Goal: Task Accomplishment & Management: Manage account settings

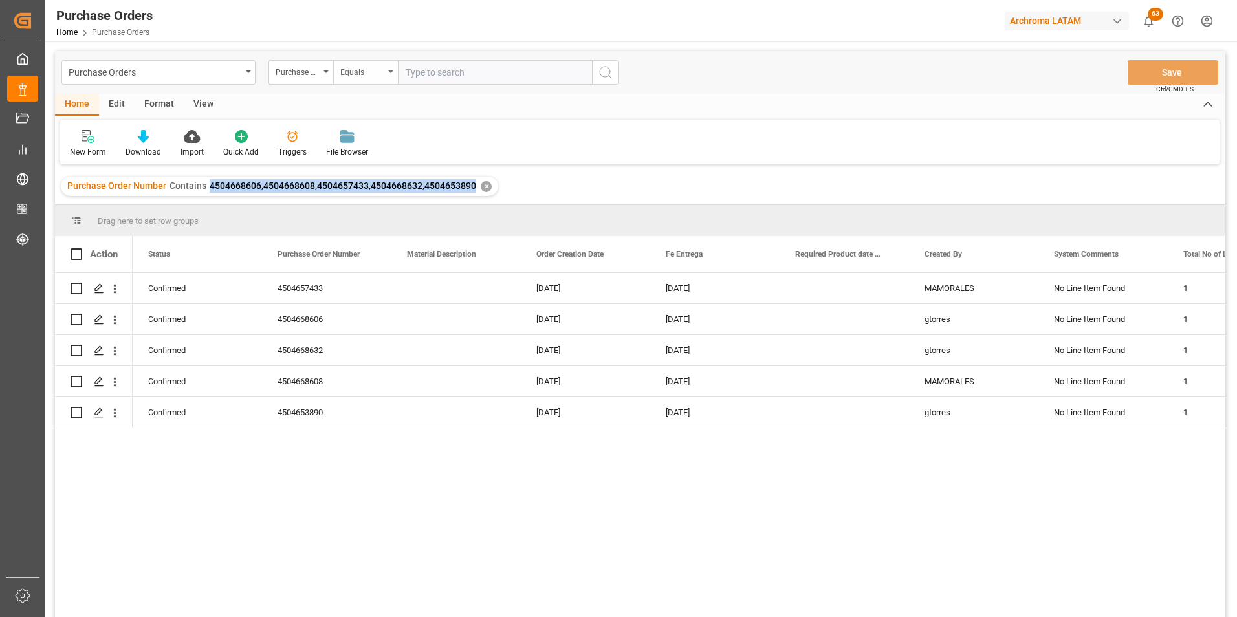
click at [353, 75] on div "Equals" at bounding box center [362, 70] width 44 height 15
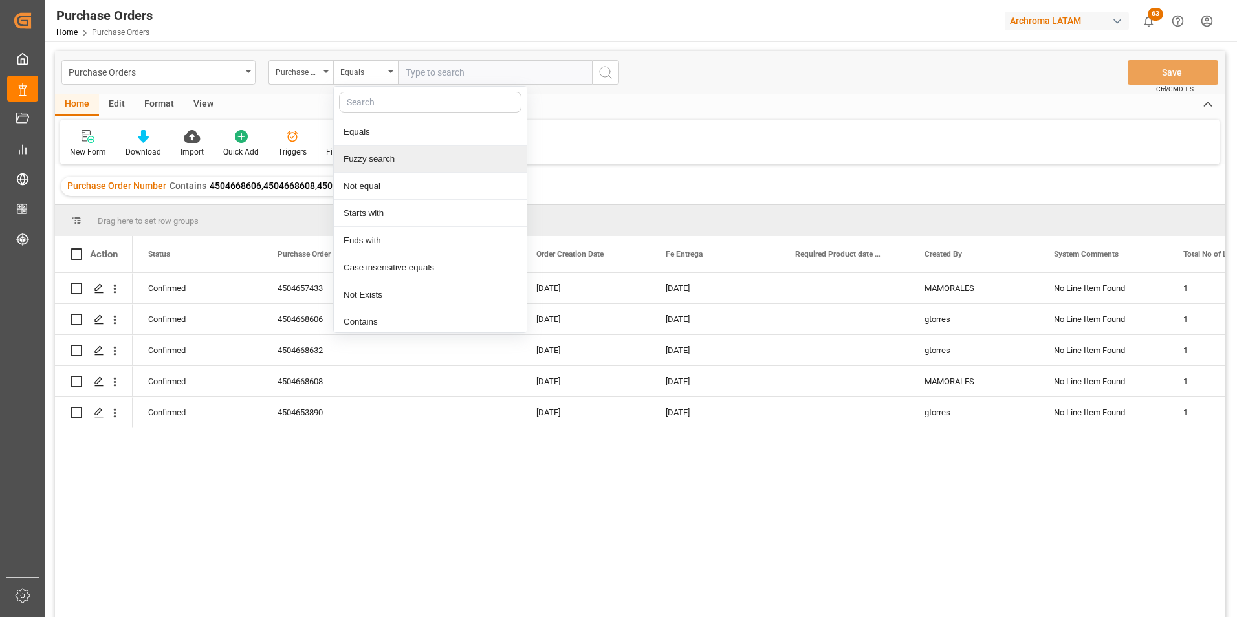
click at [367, 161] on div "Fuzzy search" at bounding box center [430, 159] width 193 height 27
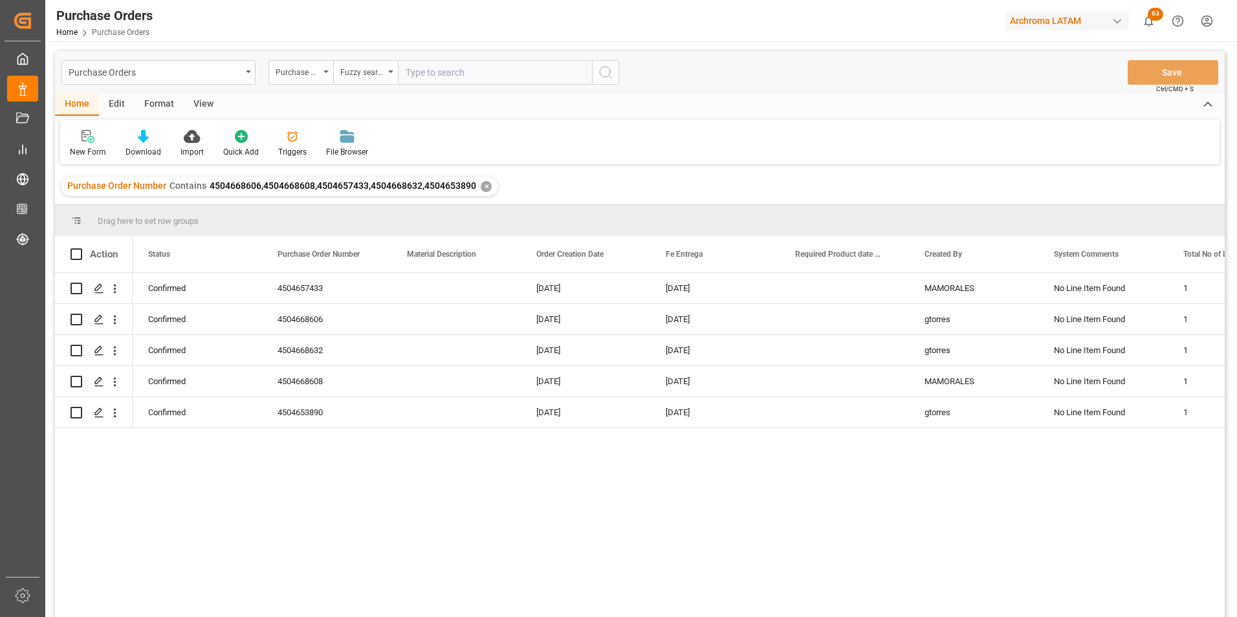
click at [478, 185] on div "Purchase Order Number Contains 4504668606,4504668608,4504657433,4504668632,4504…" at bounding box center [280, 186] width 438 height 19
click at [481, 186] on div "✕" at bounding box center [486, 186] width 11 height 11
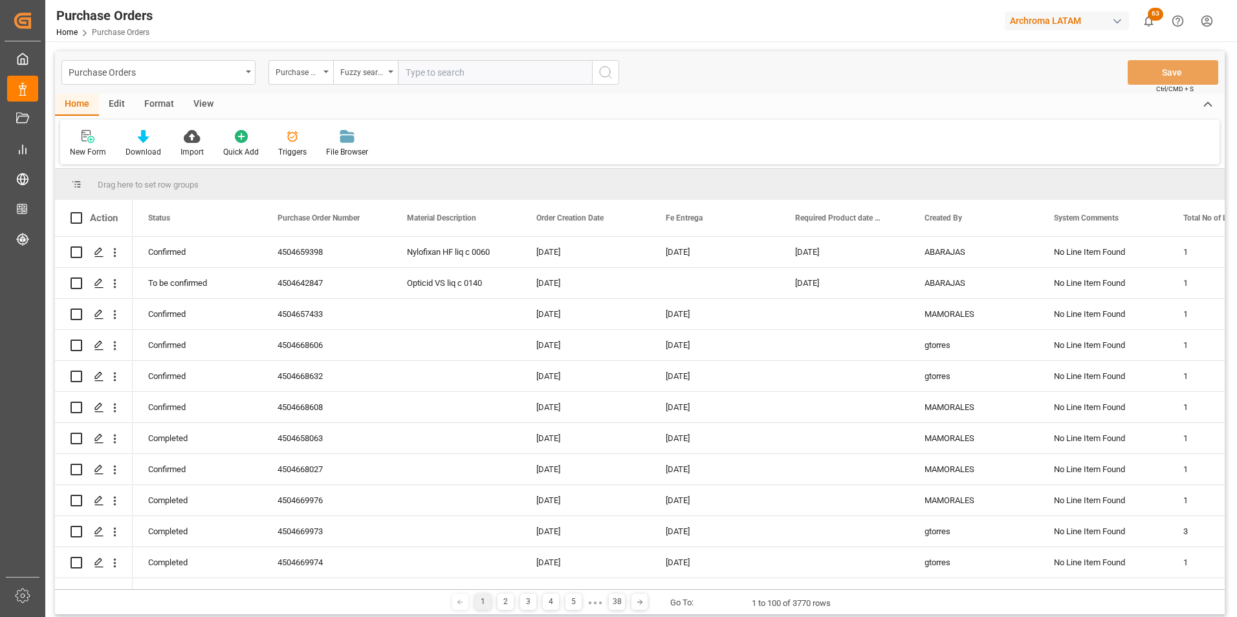
click at [529, 65] on input "text" at bounding box center [495, 72] width 194 height 25
paste input "4504664257"
type input "4504664257"
click at [610, 75] on icon "search button" at bounding box center [606, 73] width 16 height 16
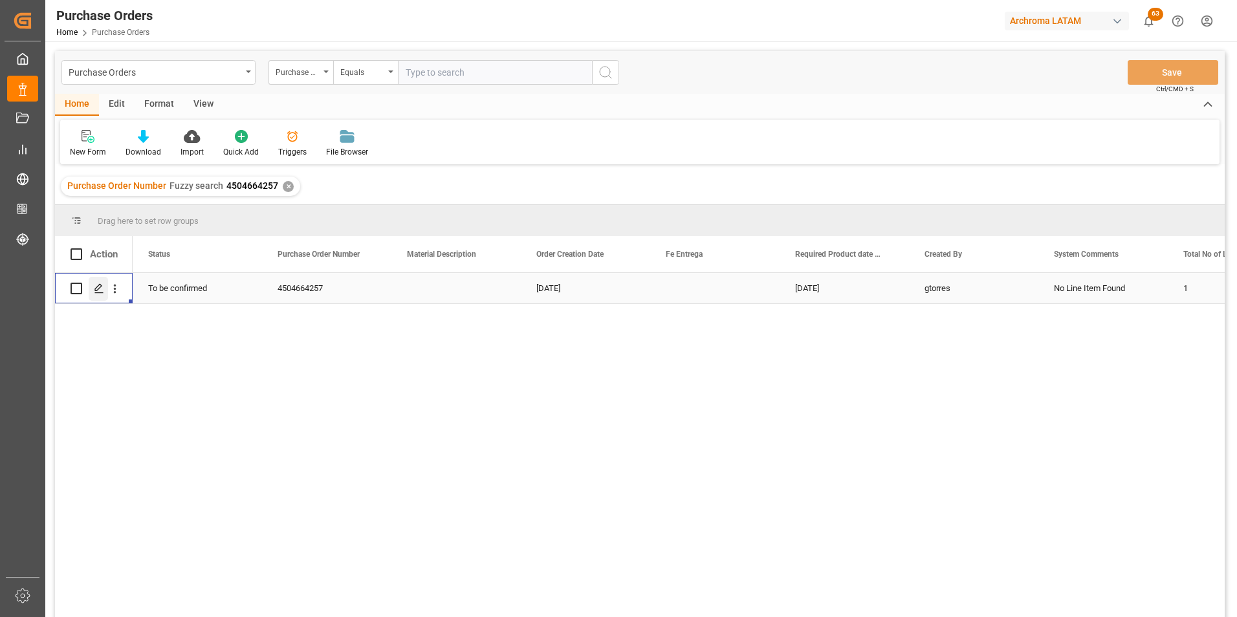
click at [100, 293] on line "Press SPACE to select this row." at bounding box center [99, 293] width 8 height 0
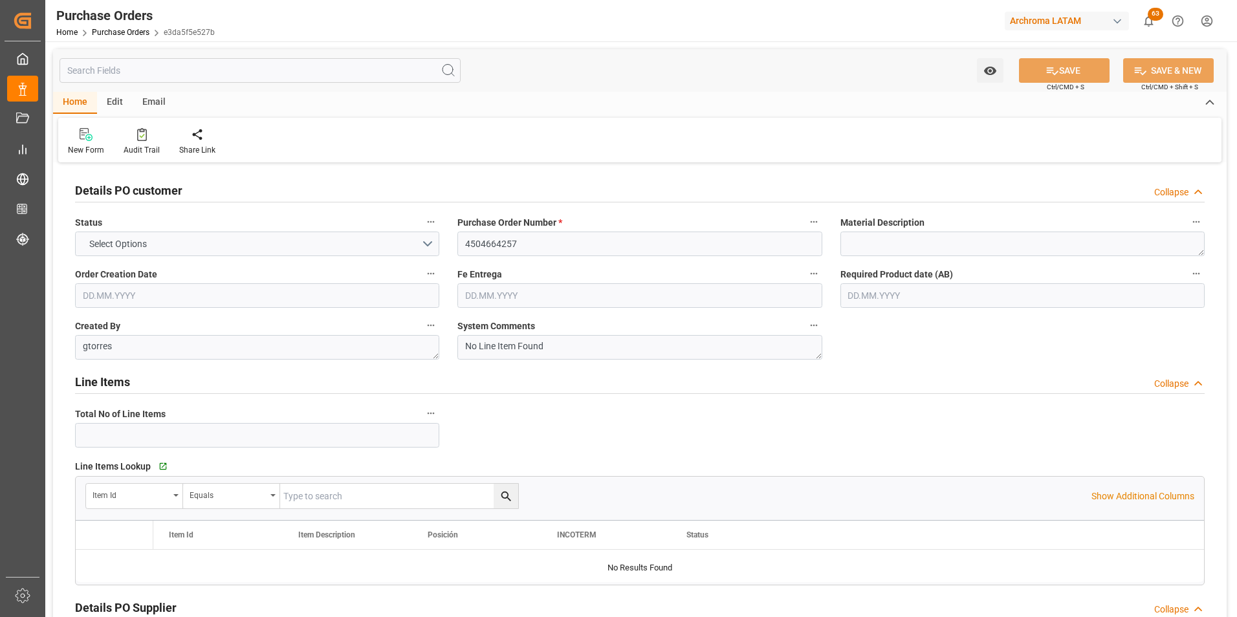
type input "1"
type input "09.09.2025"
type input "[DATE]"
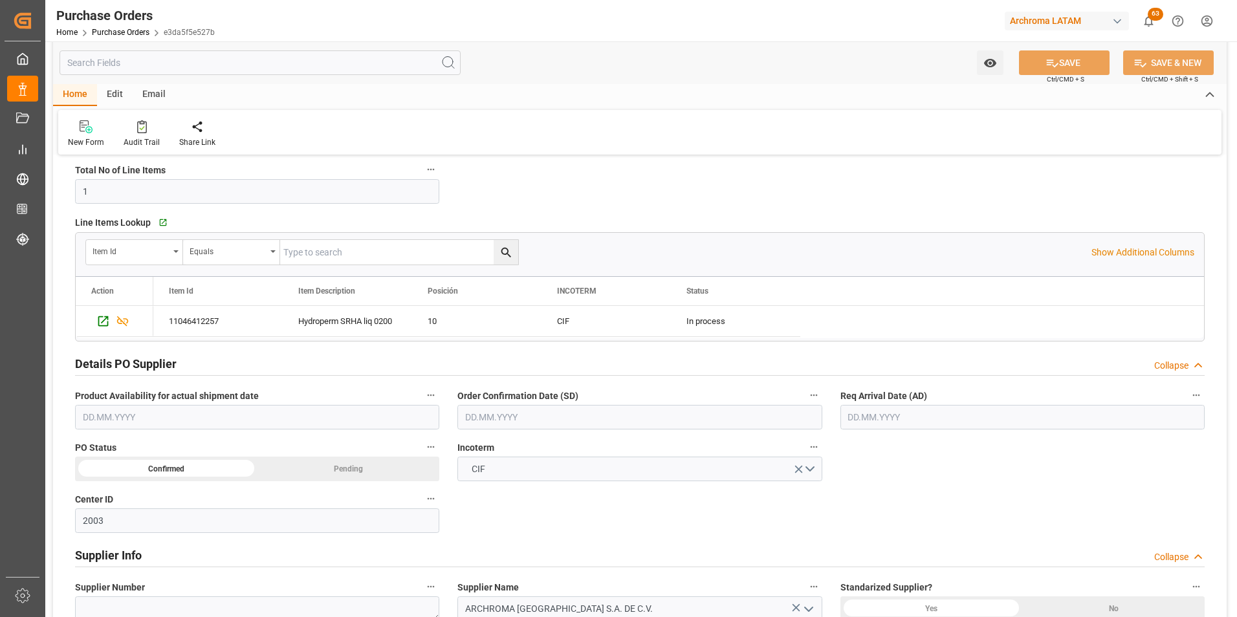
scroll to position [259, 0]
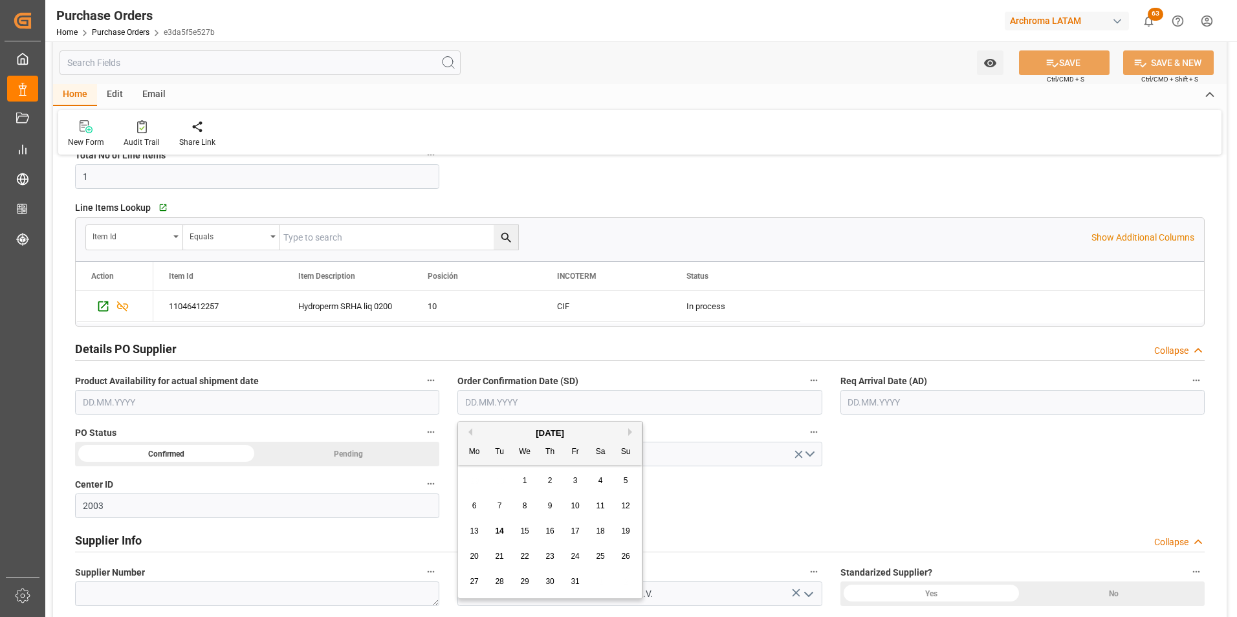
click at [538, 414] on input "text" at bounding box center [640, 402] width 364 height 25
click at [473, 479] on div "29 30 1 2 3 4 5" at bounding box center [550, 481] width 177 height 25
click at [521, 560] on span "22" at bounding box center [524, 556] width 8 height 9
type input "22.10.2025"
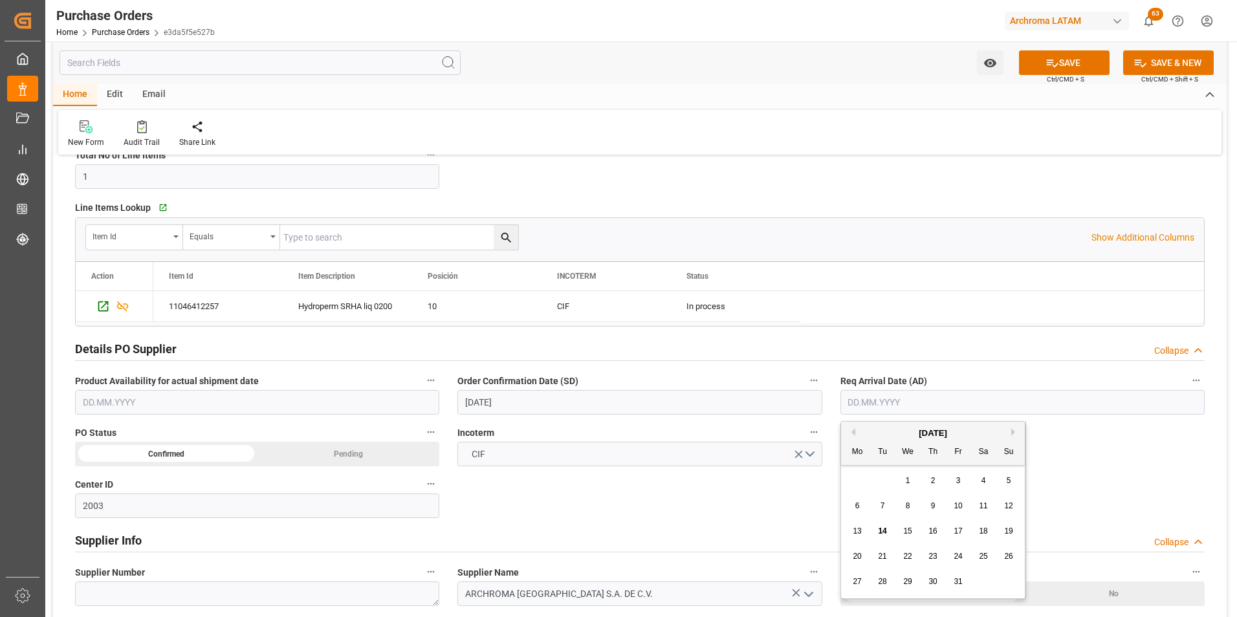
click at [871, 402] on input "text" at bounding box center [1023, 402] width 364 height 25
click at [858, 487] on div "29 30 1 2 3 4 5" at bounding box center [933, 481] width 177 height 25
click at [1010, 434] on div "[DATE]" at bounding box center [933, 433] width 184 height 13
click at [1013, 435] on button "Next Month" at bounding box center [1016, 432] width 8 height 8
click at [909, 510] on span "5" at bounding box center [908, 506] width 5 height 9
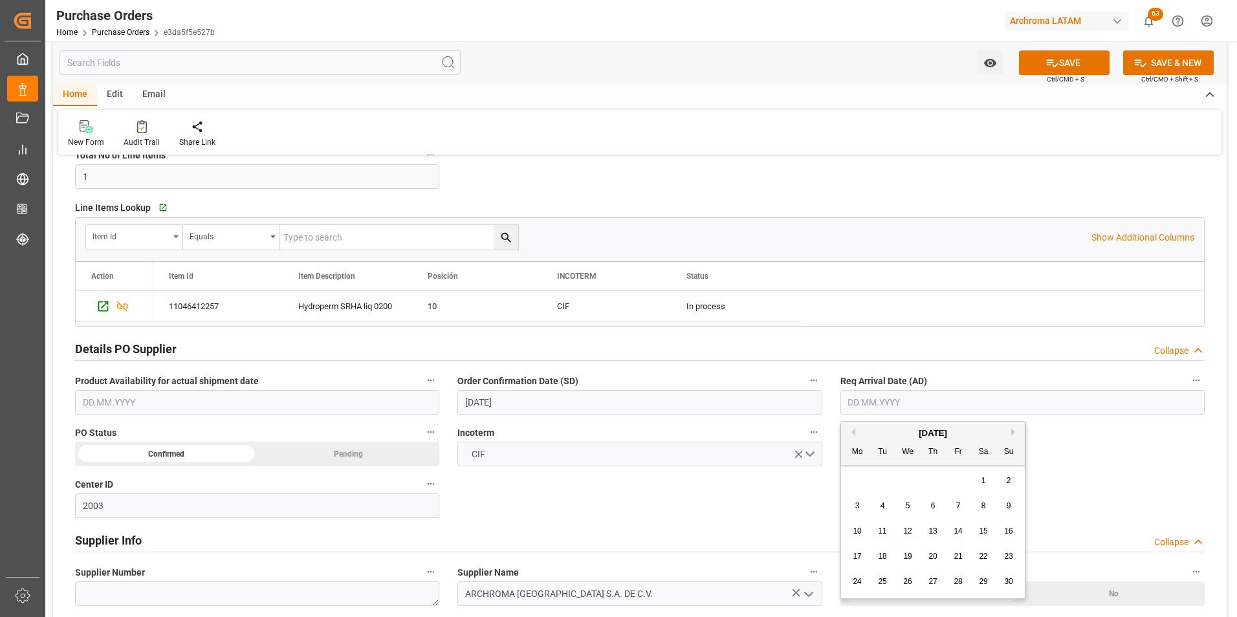
type input "05.11.2025"
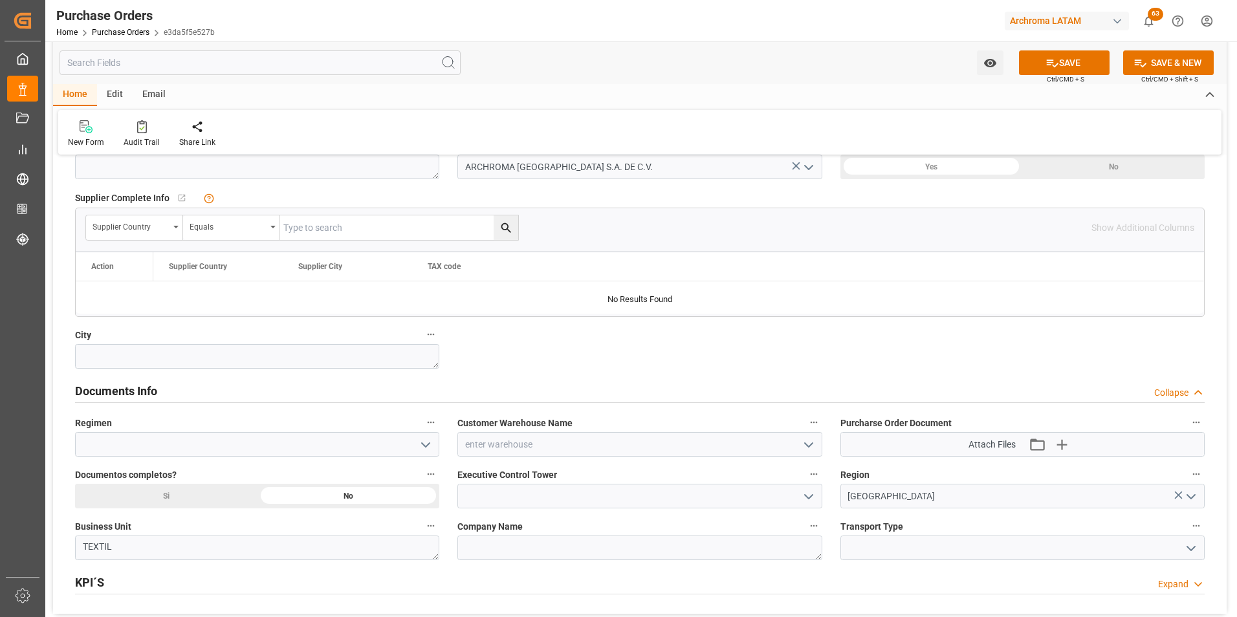
scroll to position [712, 0]
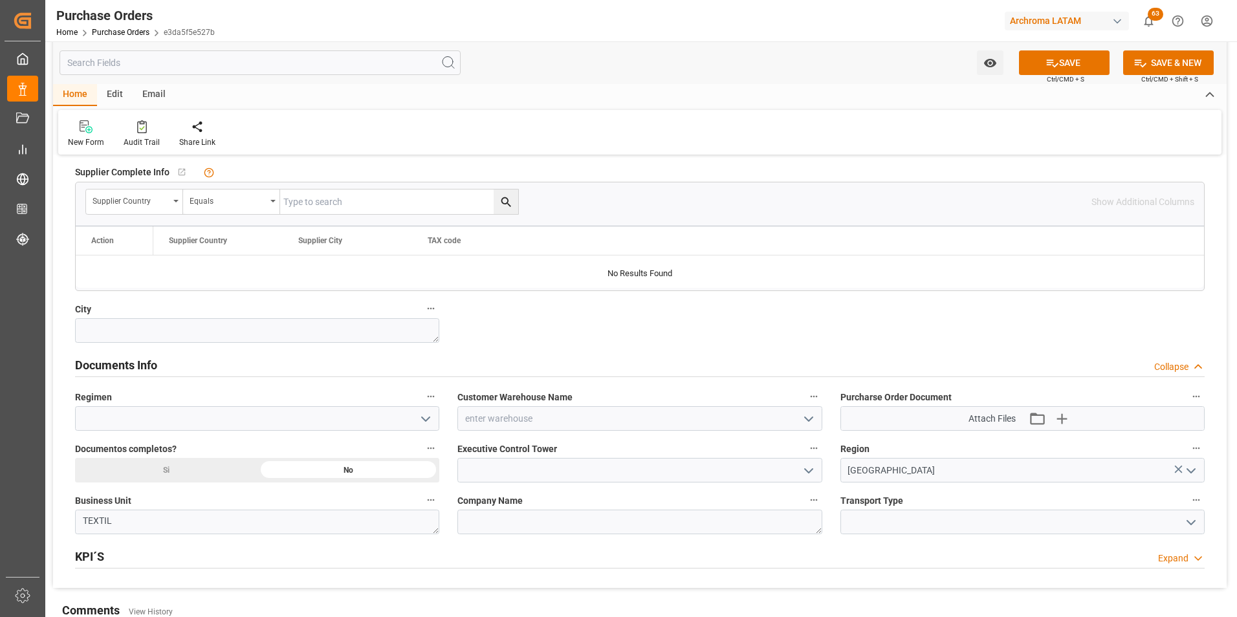
click at [813, 422] on icon "open menu" at bounding box center [809, 420] width 16 height 16
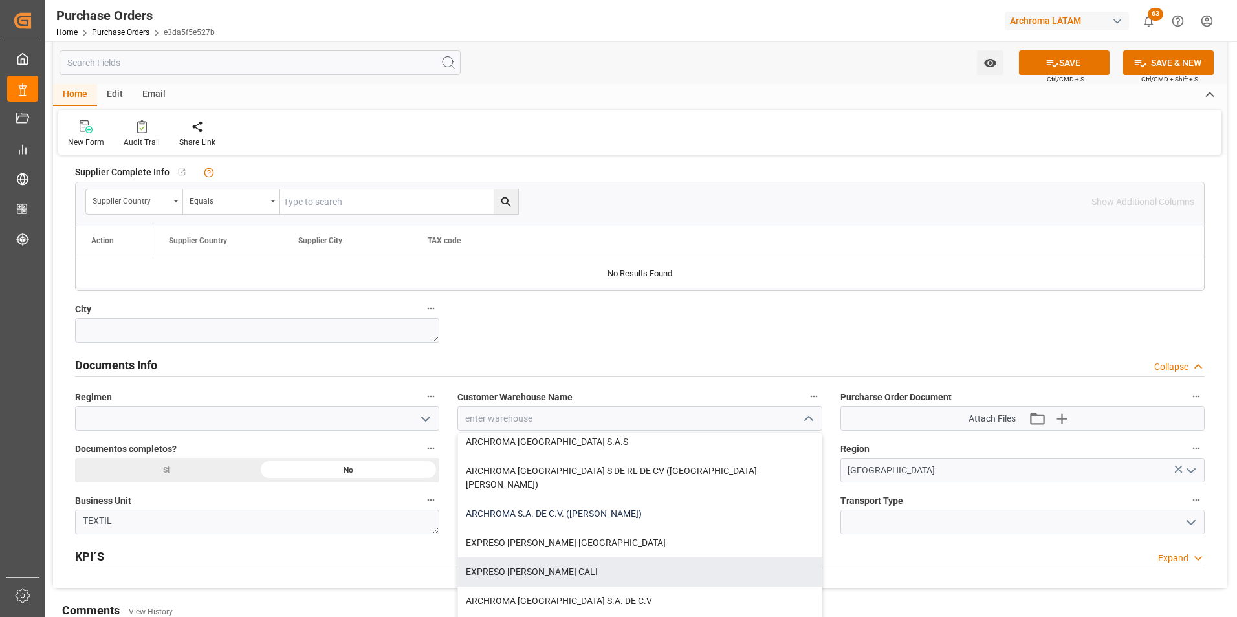
scroll to position [129, 0]
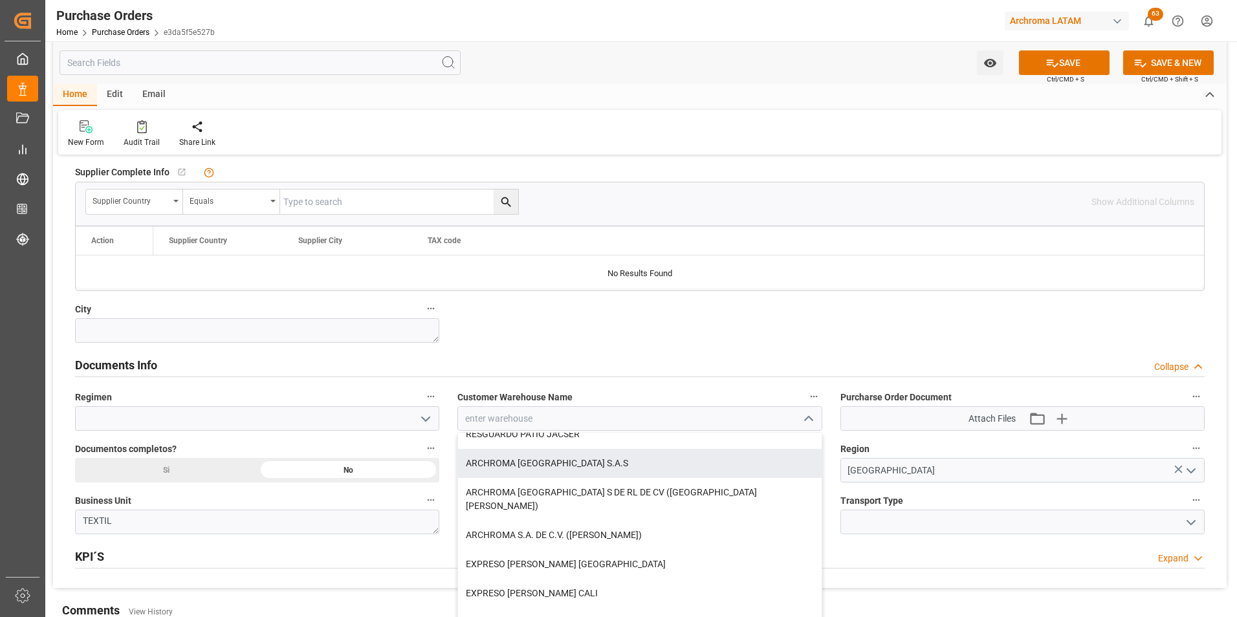
click at [607, 465] on div "ARCHROMA COLOMBIA S.A.S" at bounding box center [639, 463] width 363 height 29
type input "ARCHROMA COLOMBIA S.A.S"
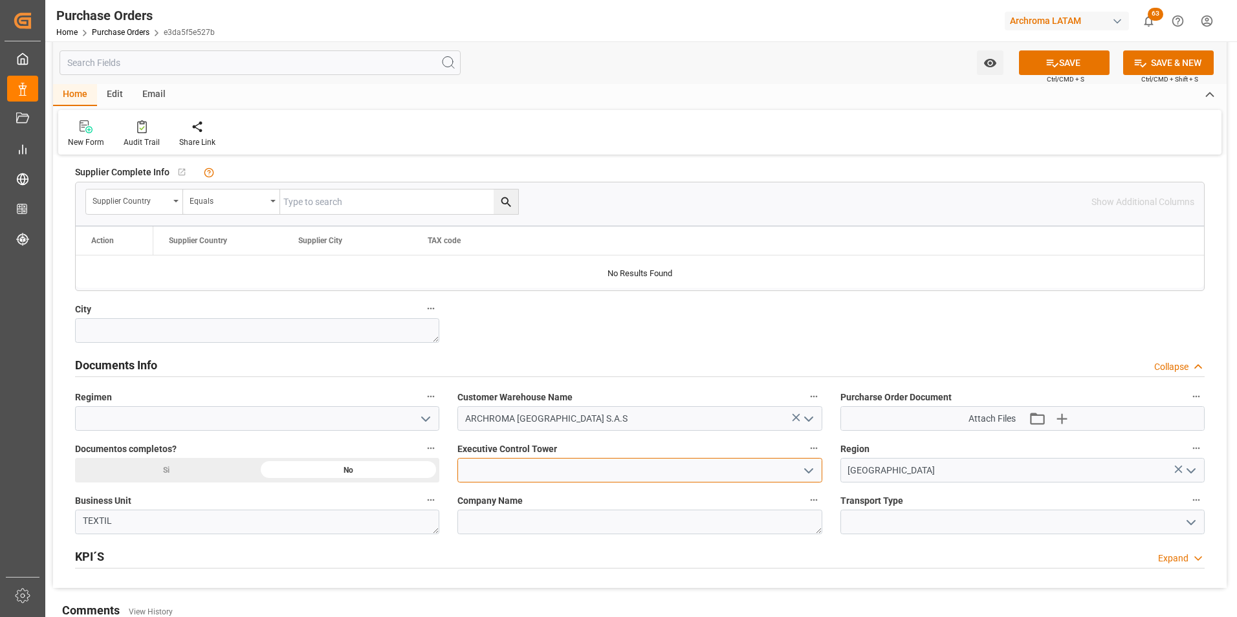
click at [798, 476] on div at bounding box center [640, 470] width 364 height 25
click at [805, 476] on icon "open menu" at bounding box center [809, 471] width 16 height 16
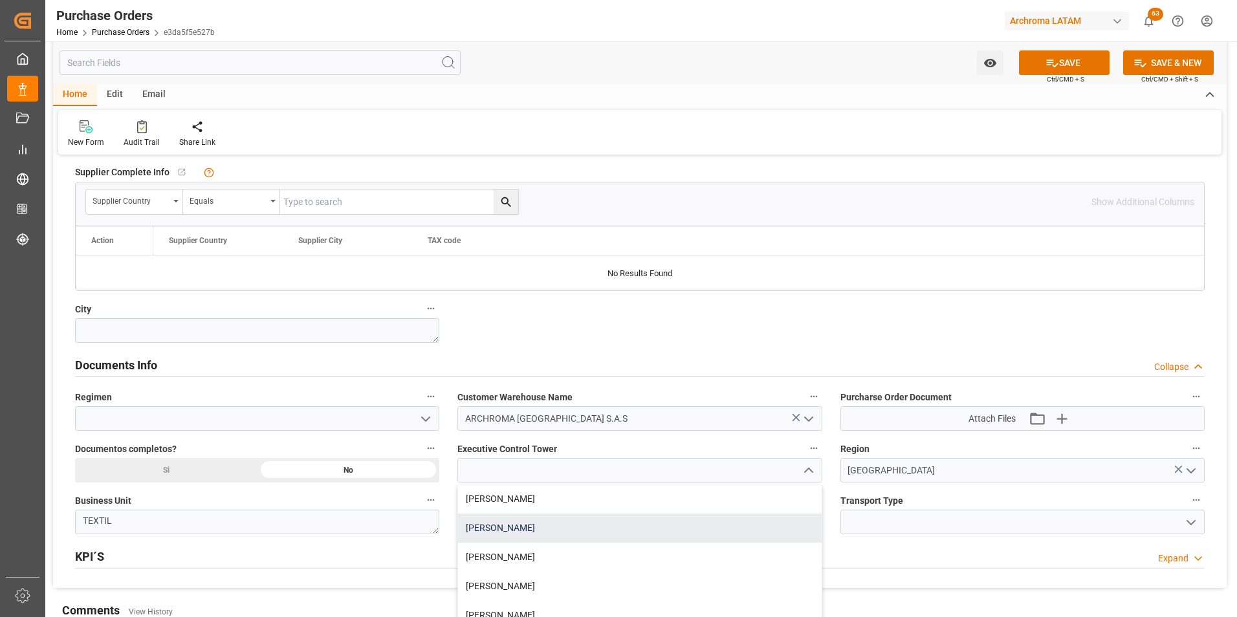
click at [663, 537] on div "[PERSON_NAME]" at bounding box center [639, 528] width 363 height 29
type input "[PERSON_NAME]"
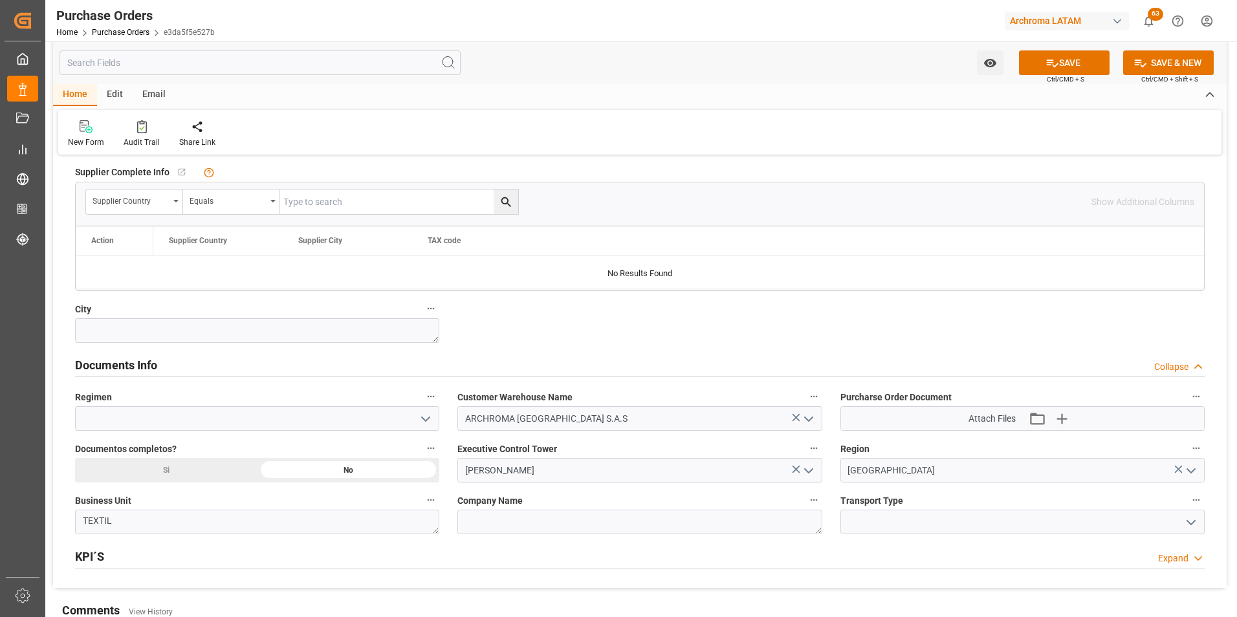
click at [217, 472] on div "Si" at bounding box center [166, 470] width 183 height 25
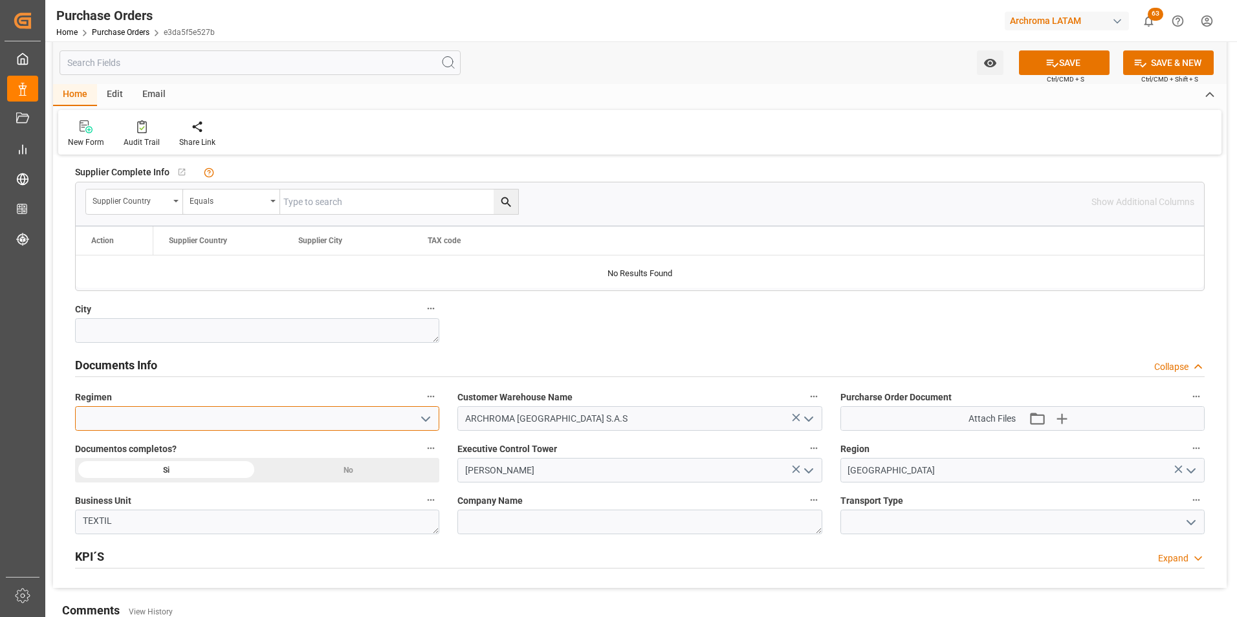
click at [437, 414] on input at bounding box center [257, 418] width 364 height 25
click at [427, 417] on icon "open menu" at bounding box center [426, 420] width 16 height 16
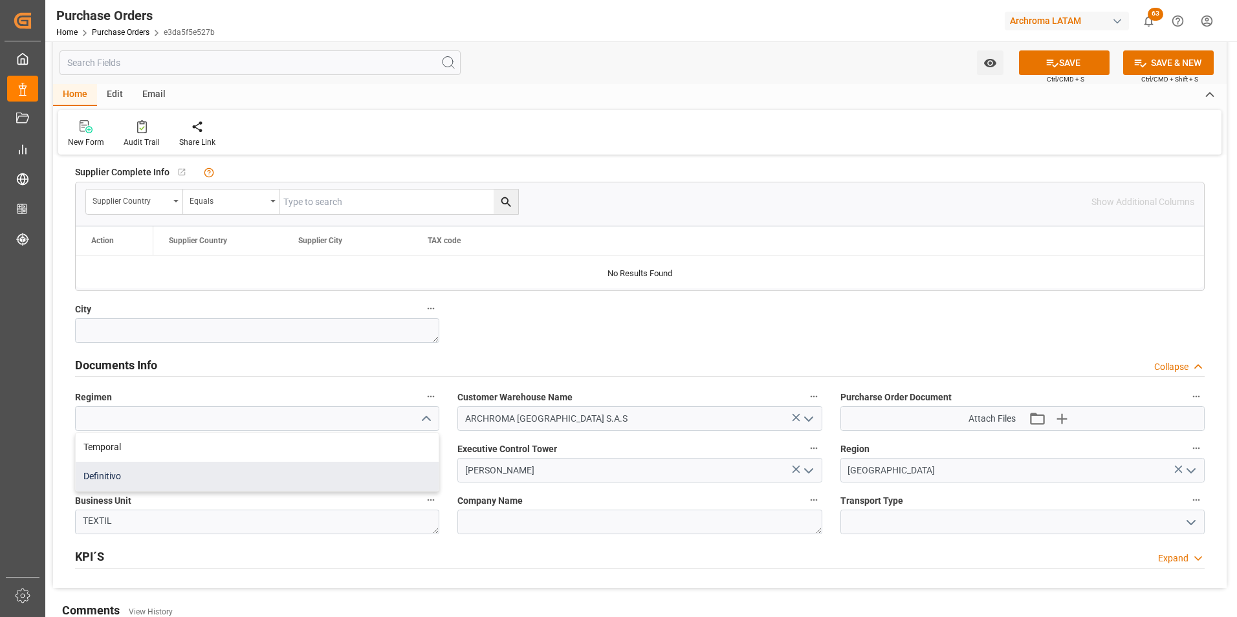
click at [381, 465] on div "Definitivo" at bounding box center [257, 476] width 363 height 29
type input "Definitivo"
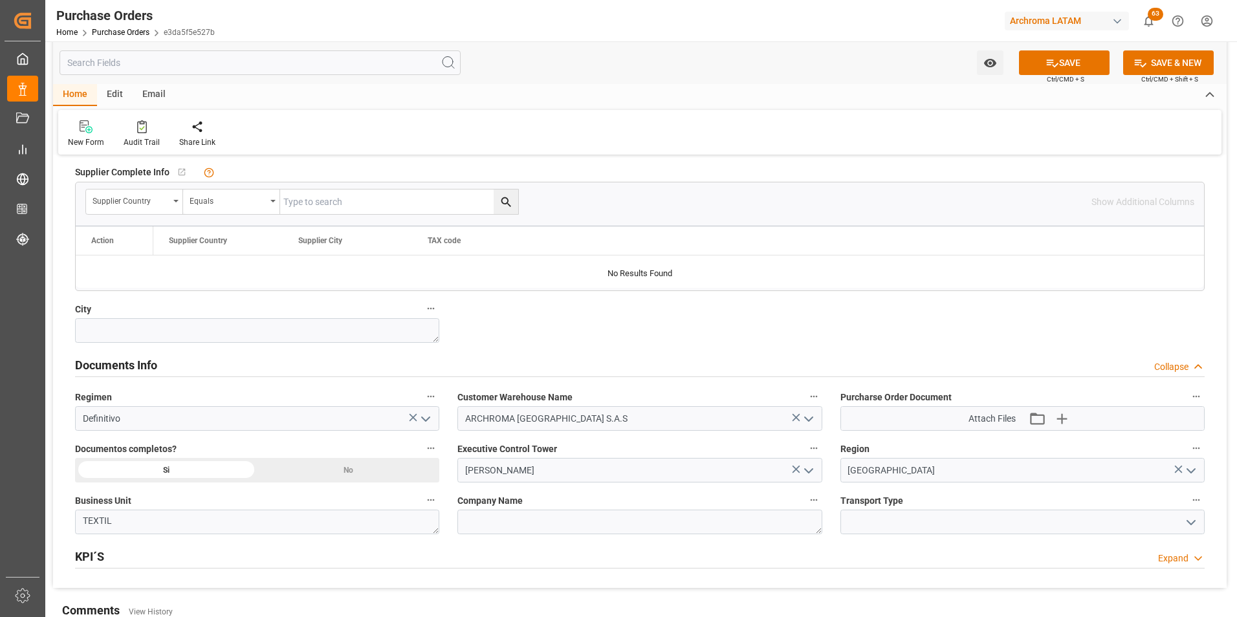
click at [1188, 525] on icon "open menu" at bounding box center [1192, 523] width 16 height 16
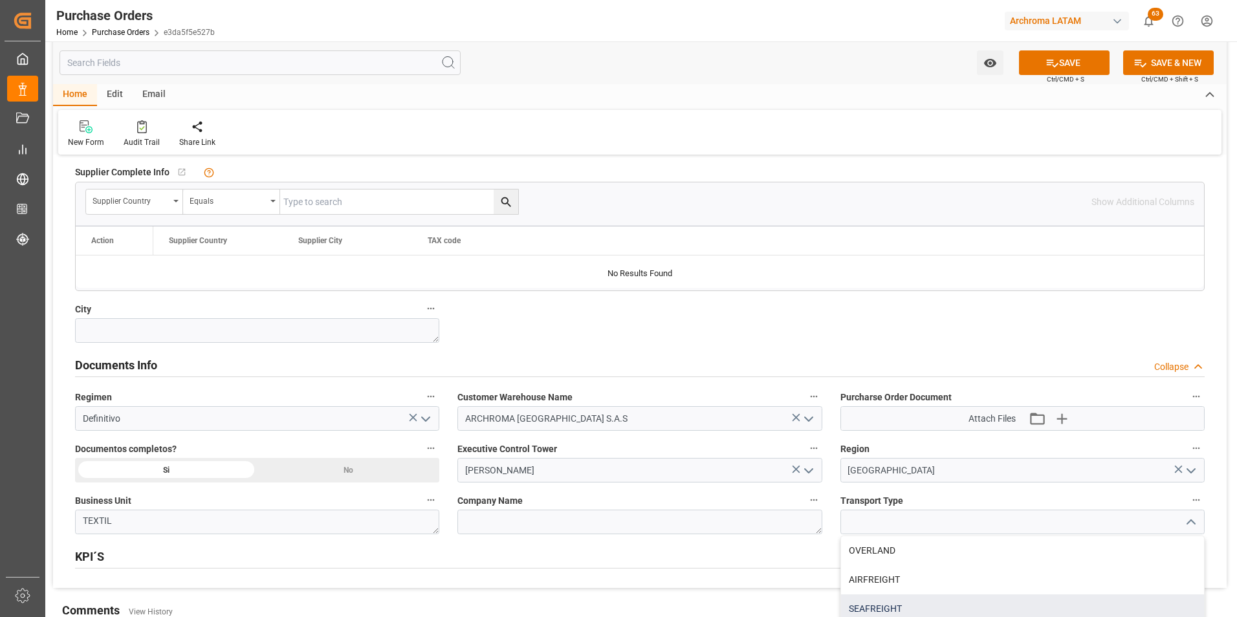
click at [886, 604] on div "SEAFREIGHT" at bounding box center [1022, 609] width 363 height 29
type input "SEAFREIGHT"
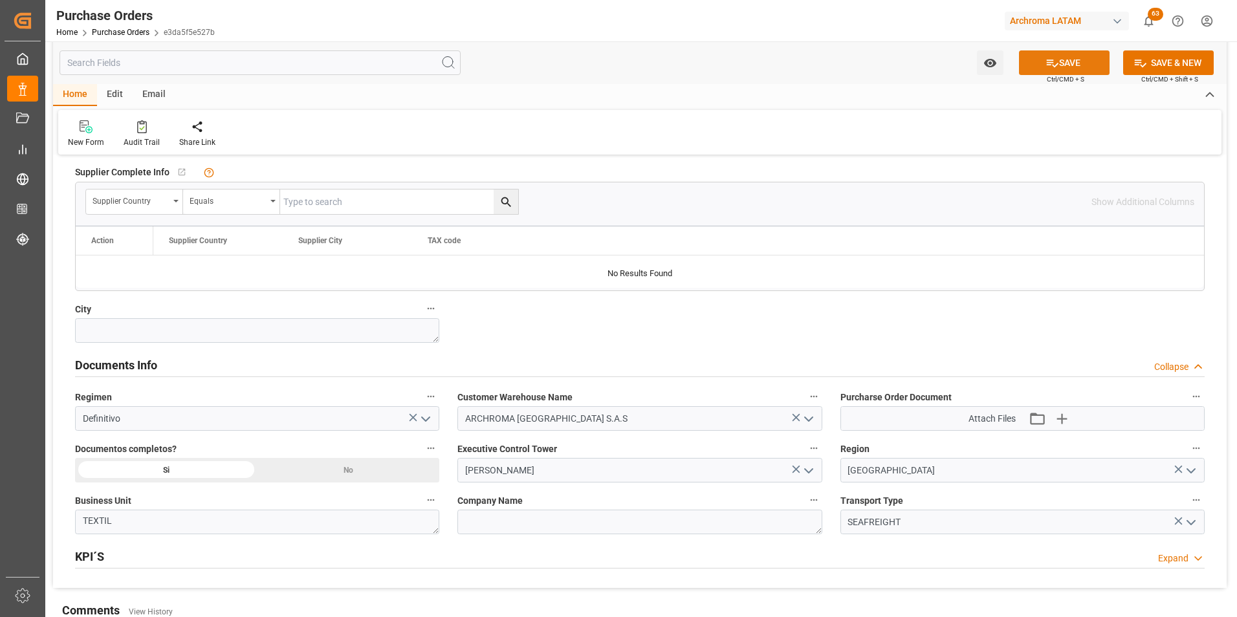
click at [1063, 67] on button "SAVE" at bounding box center [1064, 62] width 91 height 25
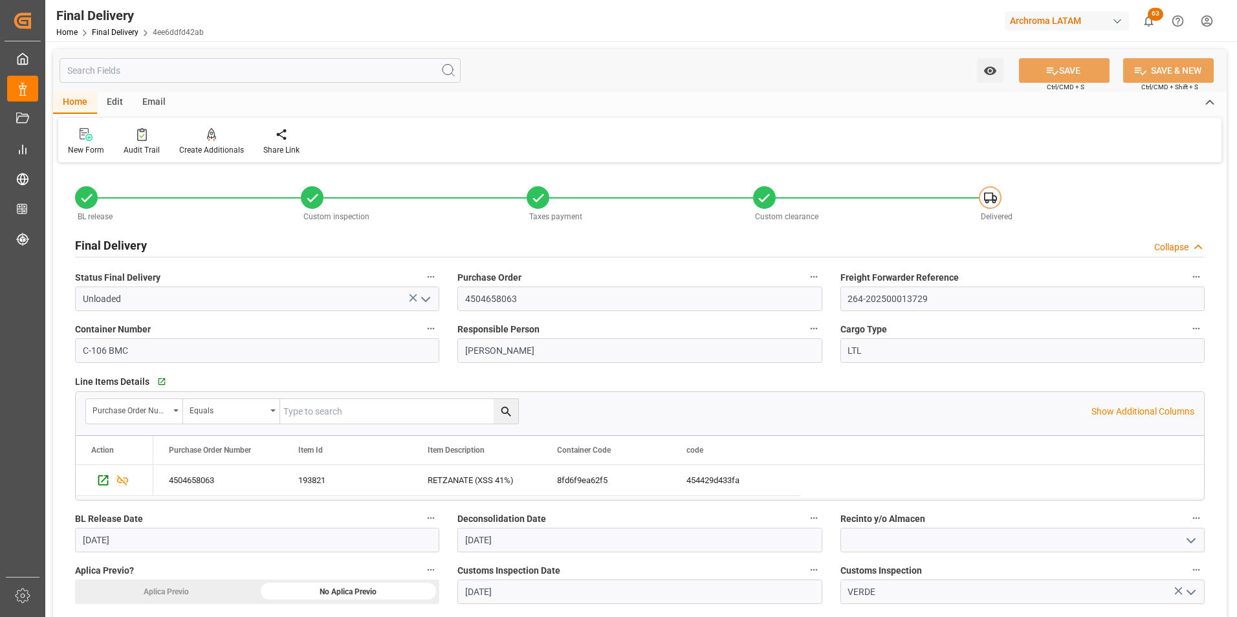
scroll to position [906, 0]
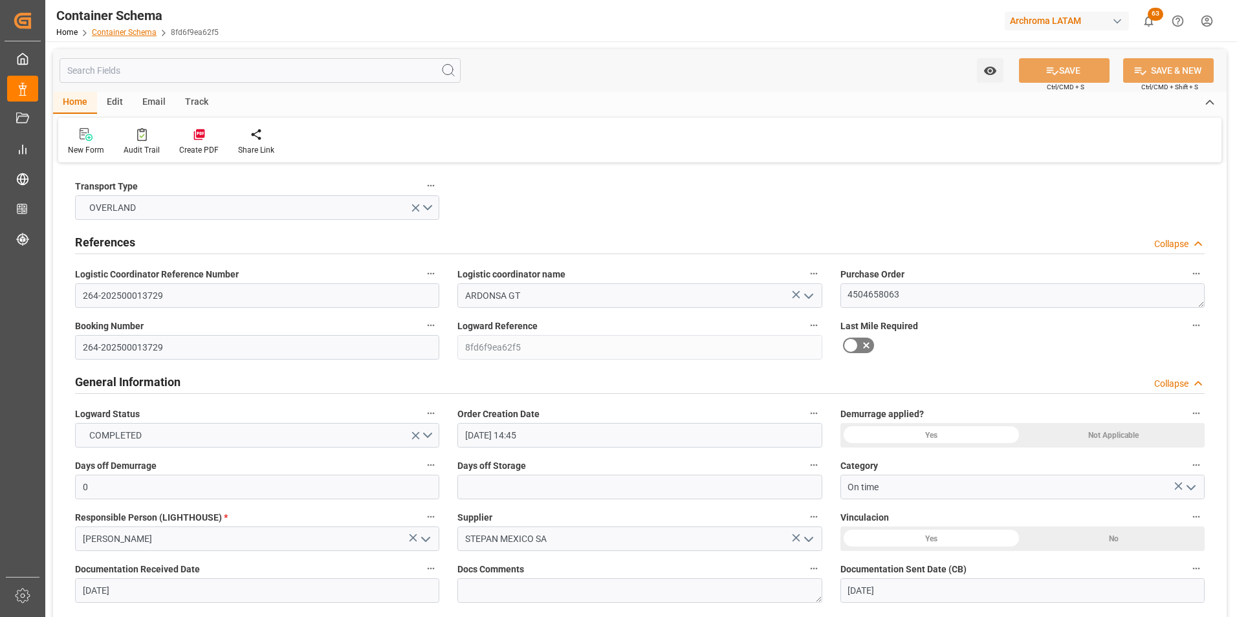
click at [129, 28] on link "Container Schema" at bounding box center [124, 32] width 65 height 9
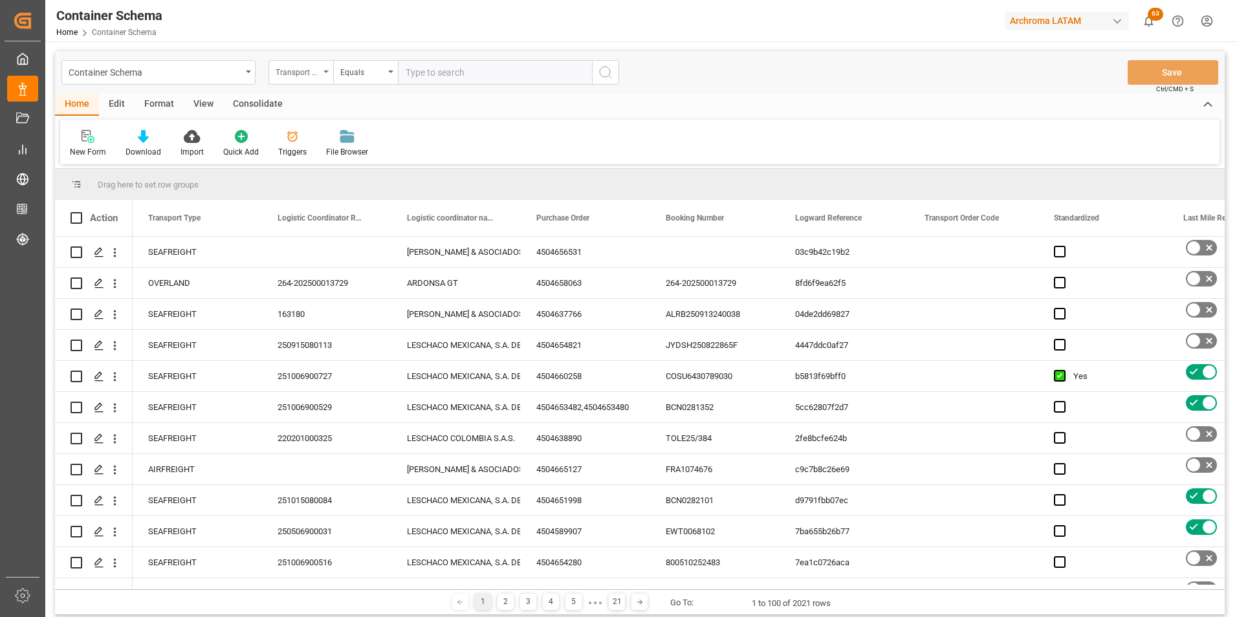
click at [318, 76] on div "Transport Type" at bounding box center [298, 70] width 44 height 15
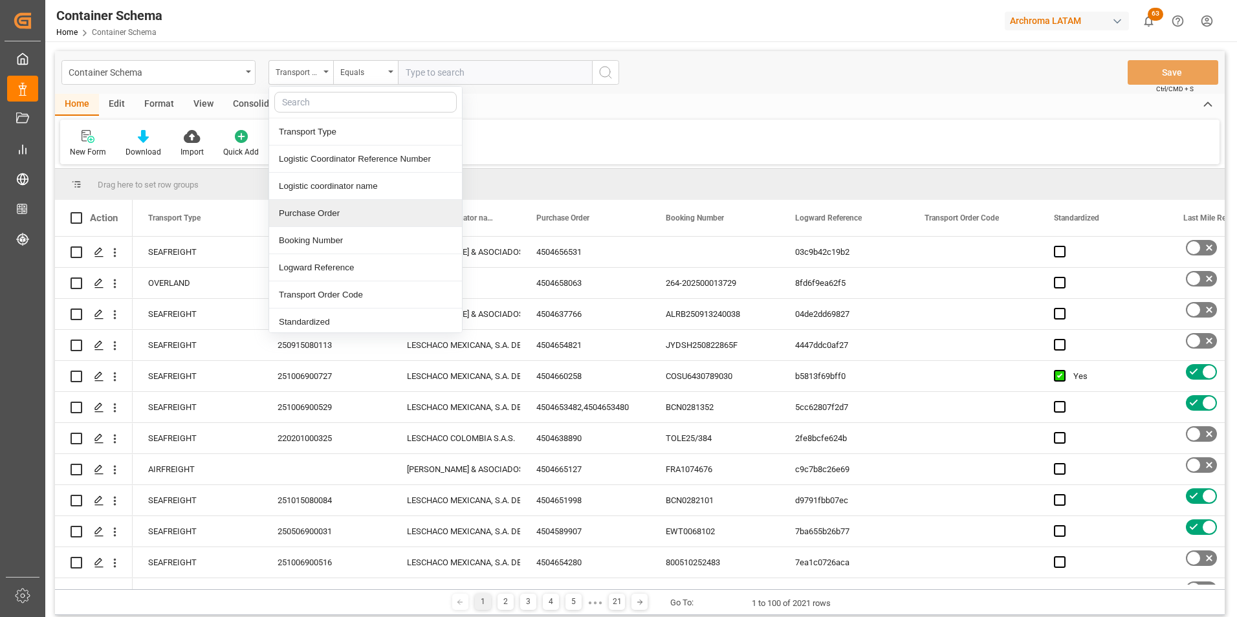
click at [323, 212] on div "Purchase Order" at bounding box center [365, 213] width 193 height 27
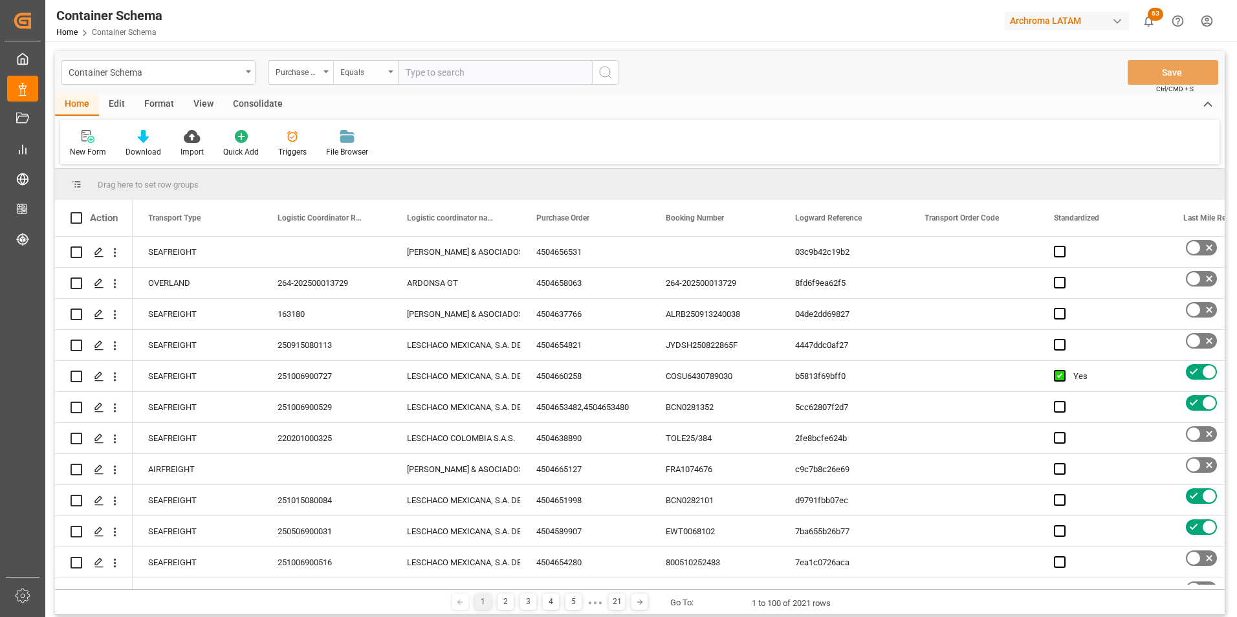
click at [345, 78] on div "Equals" at bounding box center [365, 72] width 65 height 25
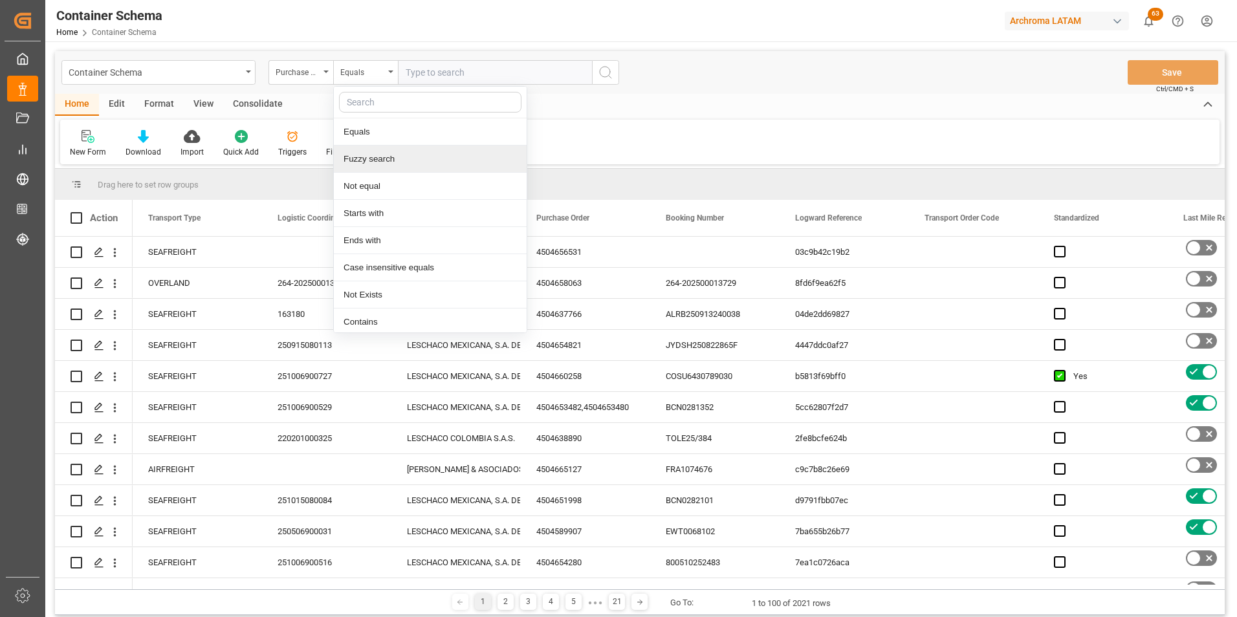
click at [364, 169] on div "Fuzzy search" at bounding box center [430, 159] width 193 height 27
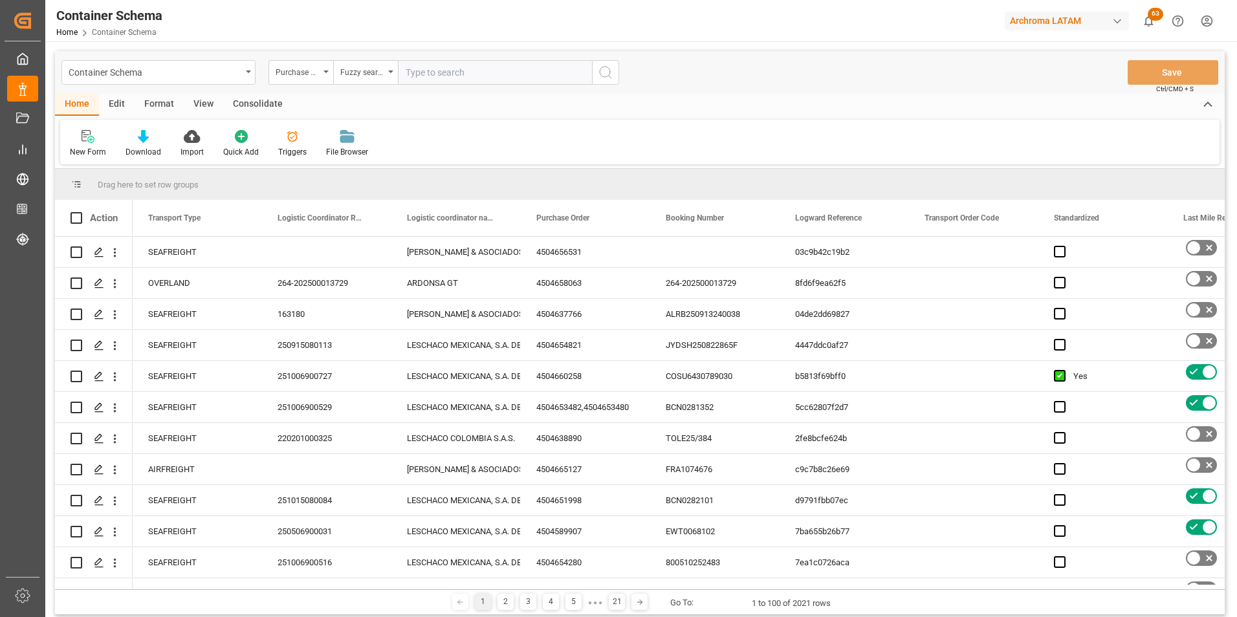
paste input "4504637766"
type input "4504637766"
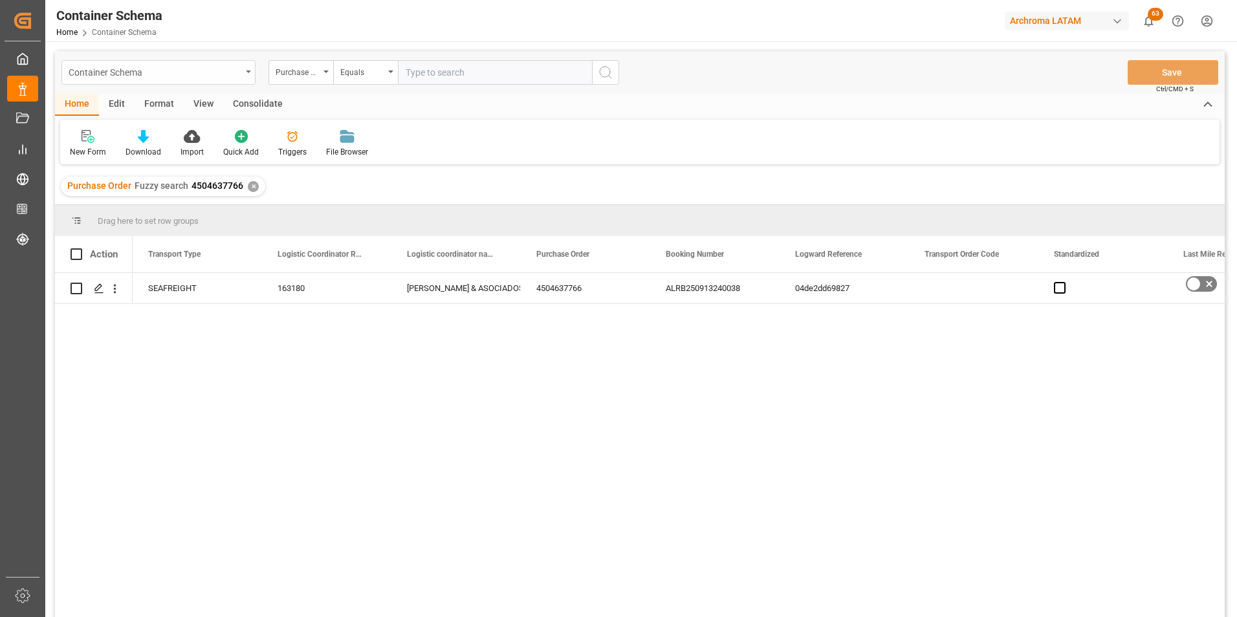
click at [236, 74] on div "Container Schema" at bounding box center [155, 71] width 173 height 16
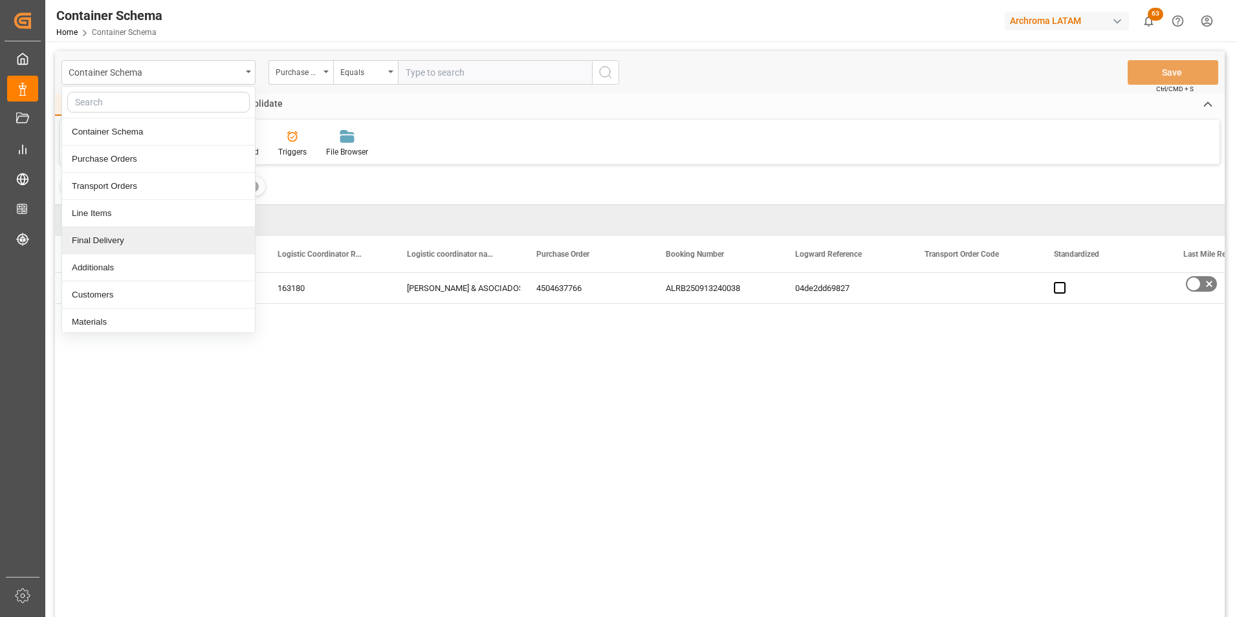
click at [161, 234] on div "Final Delivery" at bounding box center [158, 240] width 193 height 27
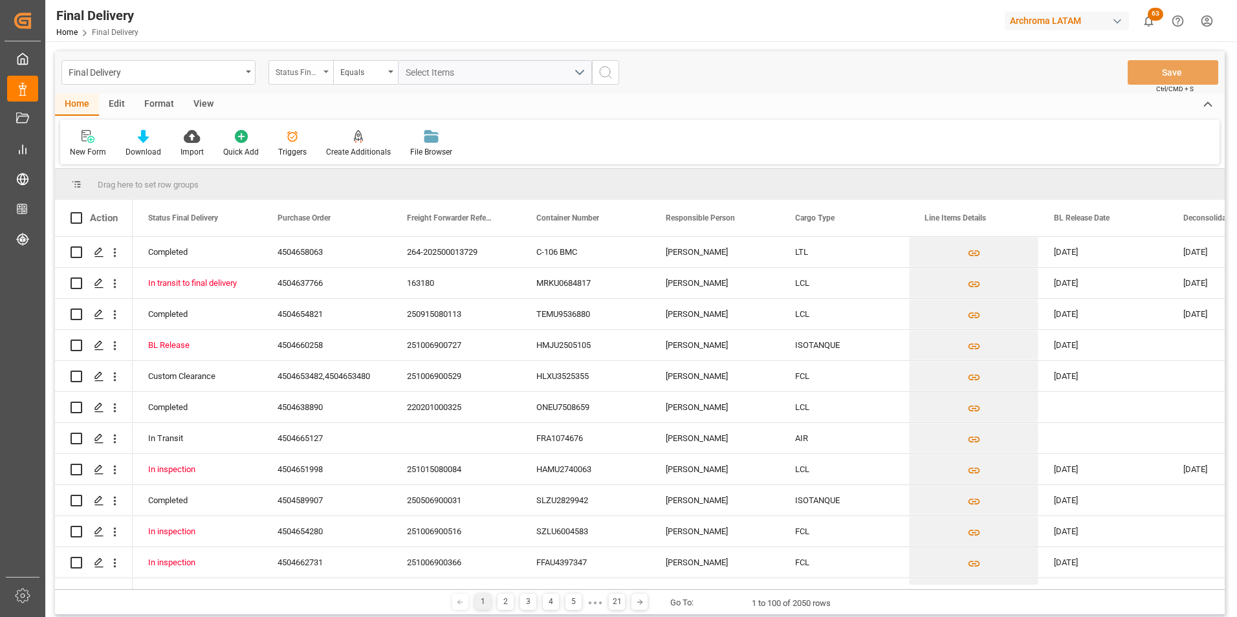
click at [306, 76] on div "Status Final Delivery" at bounding box center [298, 70] width 44 height 15
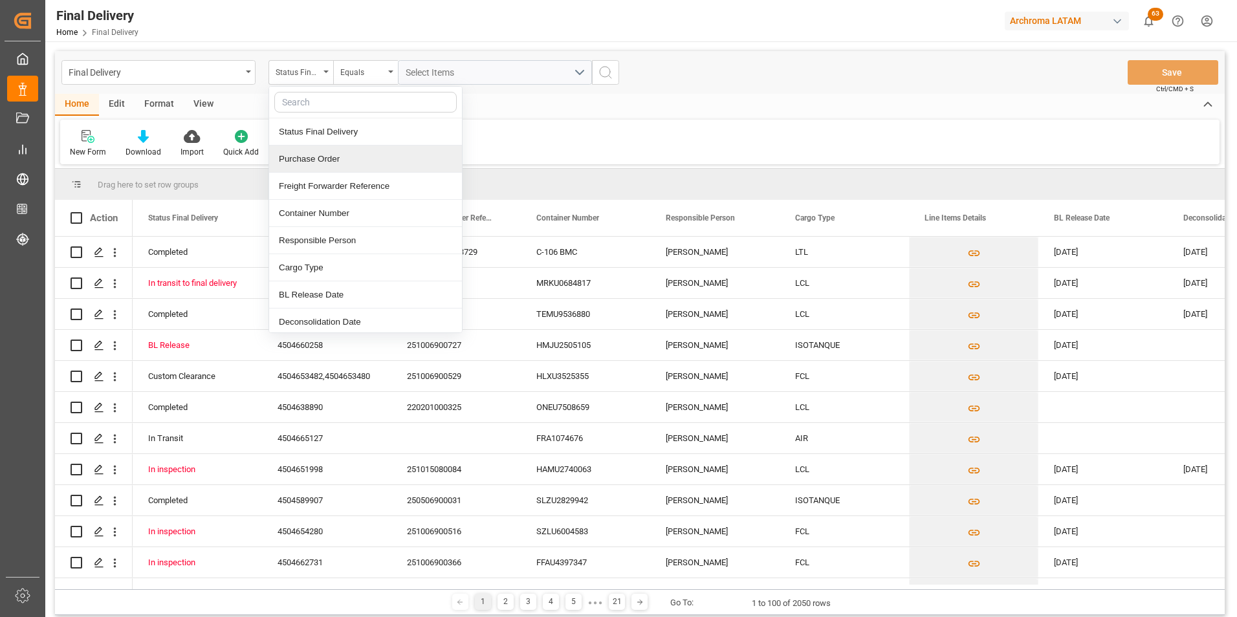
click at [312, 170] on div "Purchase Order" at bounding box center [365, 159] width 193 height 27
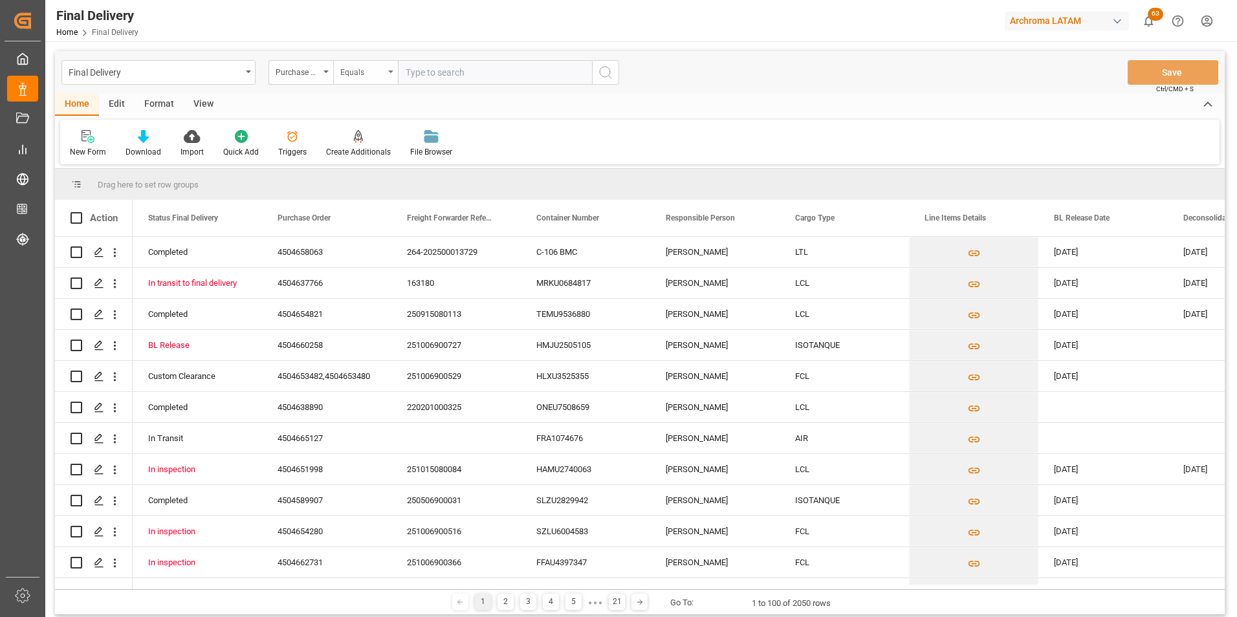
click at [373, 79] on div "Equals" at bounding box center [365, 72] width 65 height 25
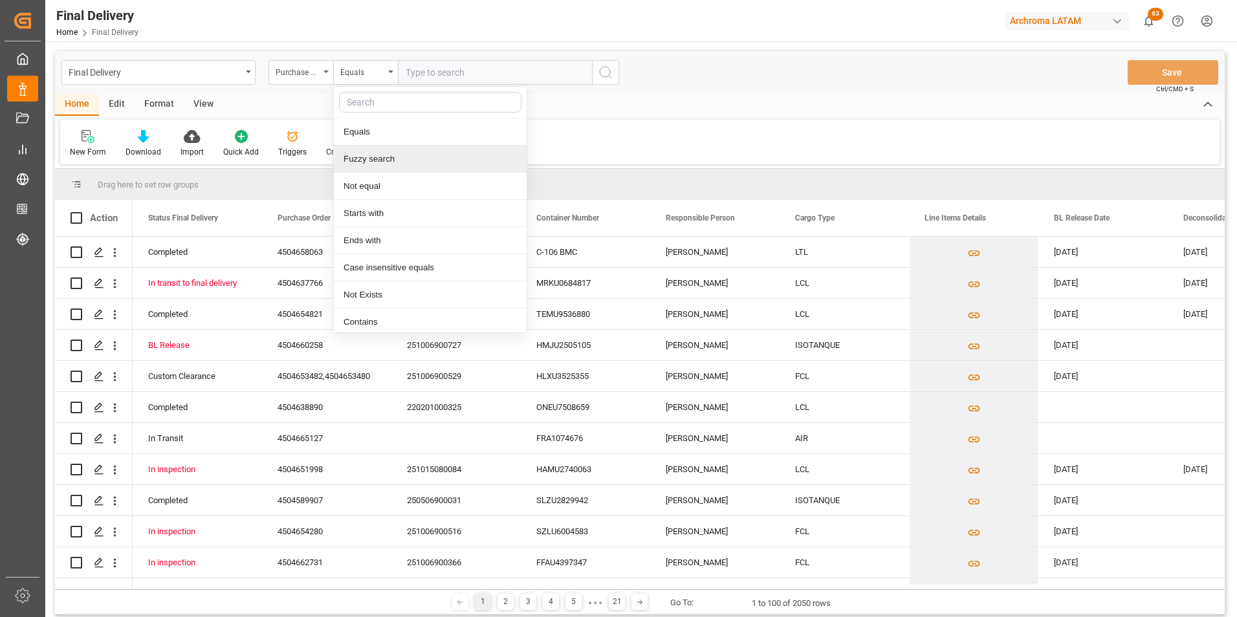
click at [379, 155] on div "Fuzzy search" at bounding box center [430, 159] width 193 height 27
paste input "4504637766"
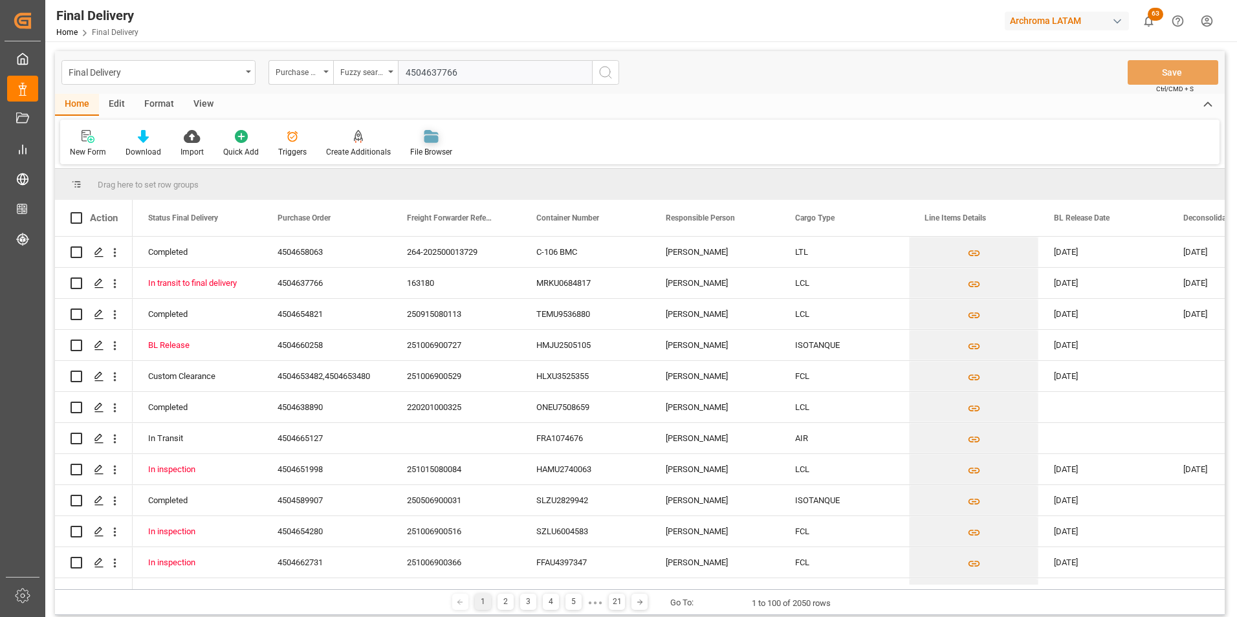
type input "4504637766"
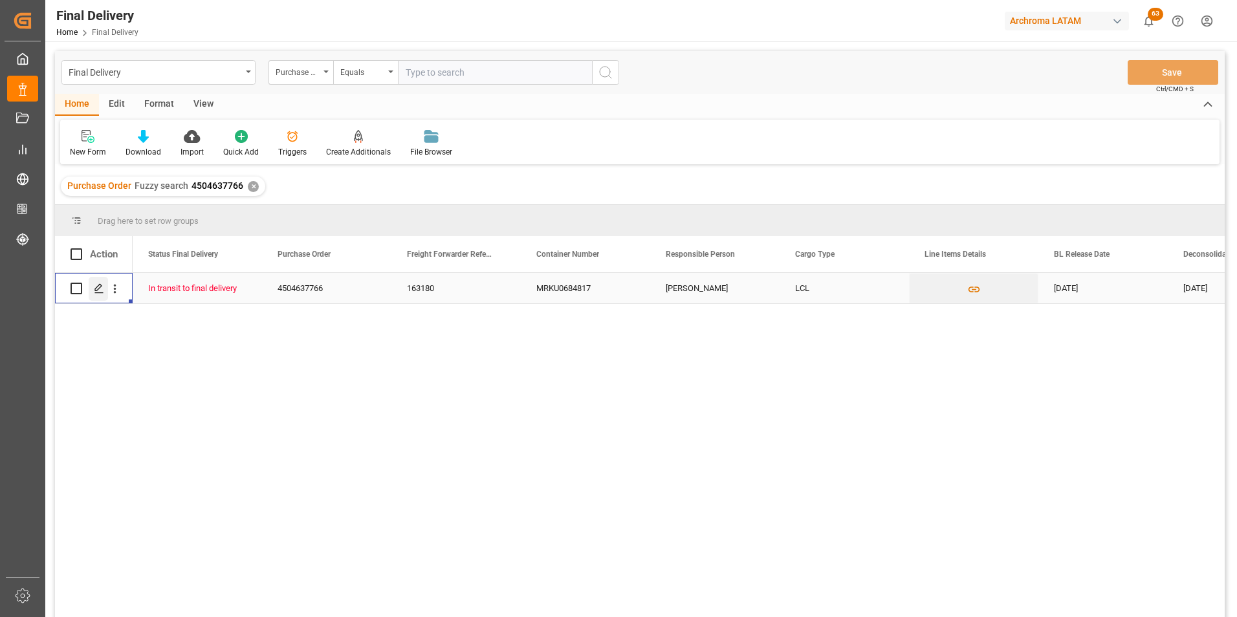
click at [104, 294] on div "Press SPACE to select this row." at bounding box center [98, 289] width 19 height 24
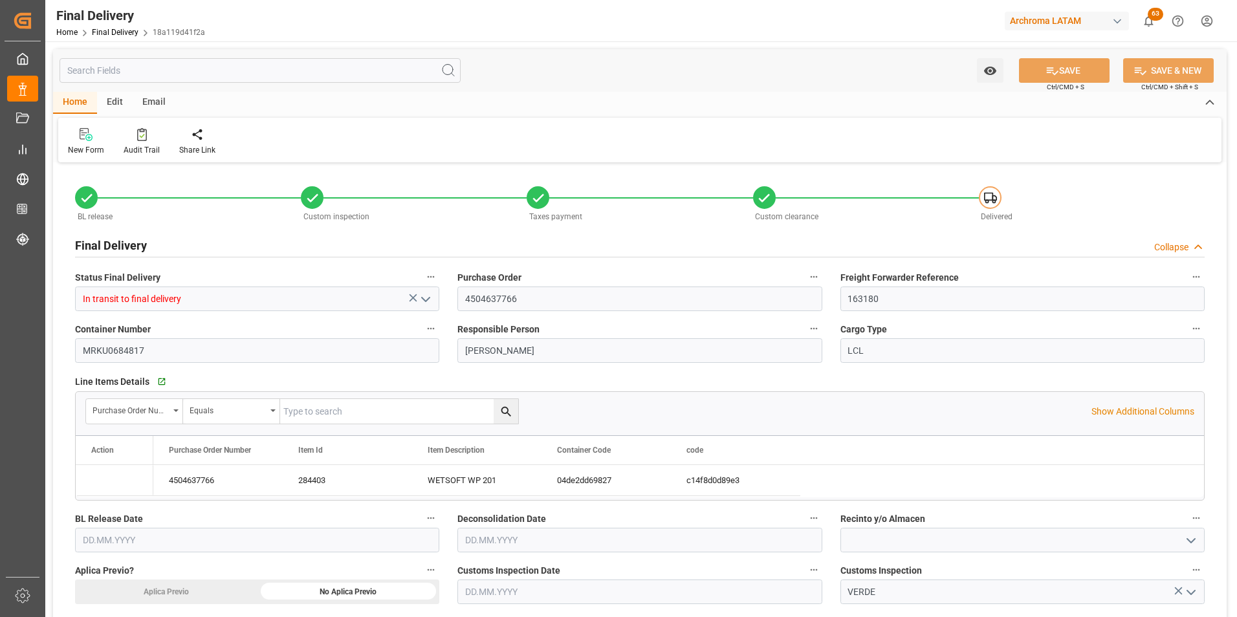
type input "[DATE]"
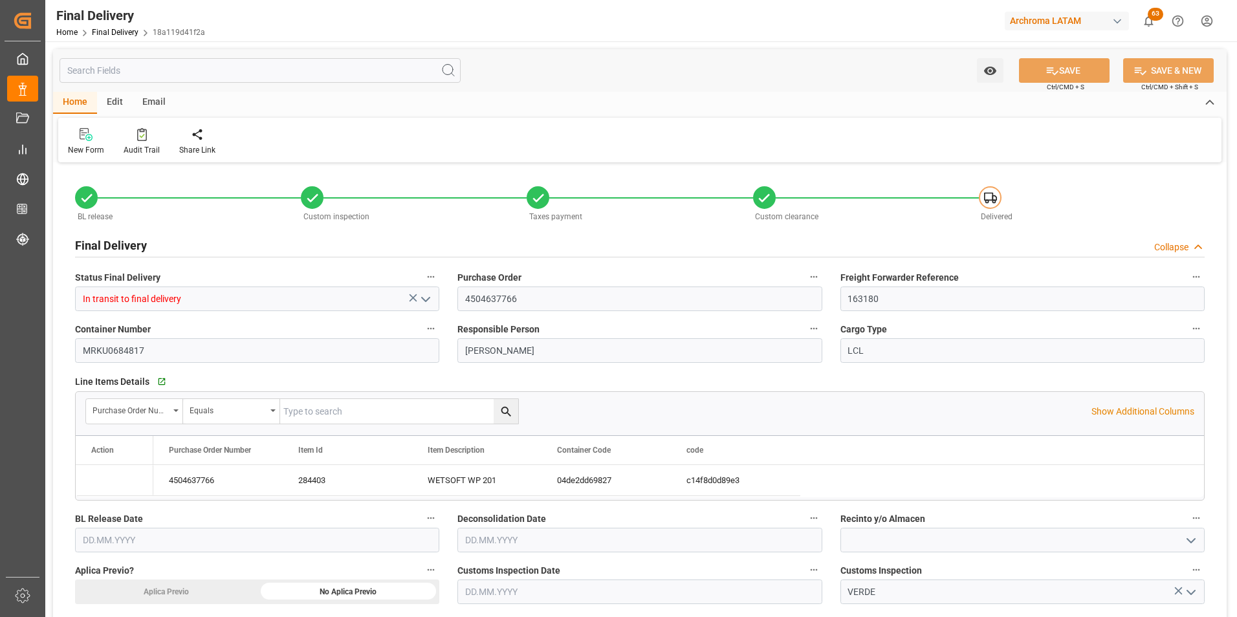
type input "[DATE]"
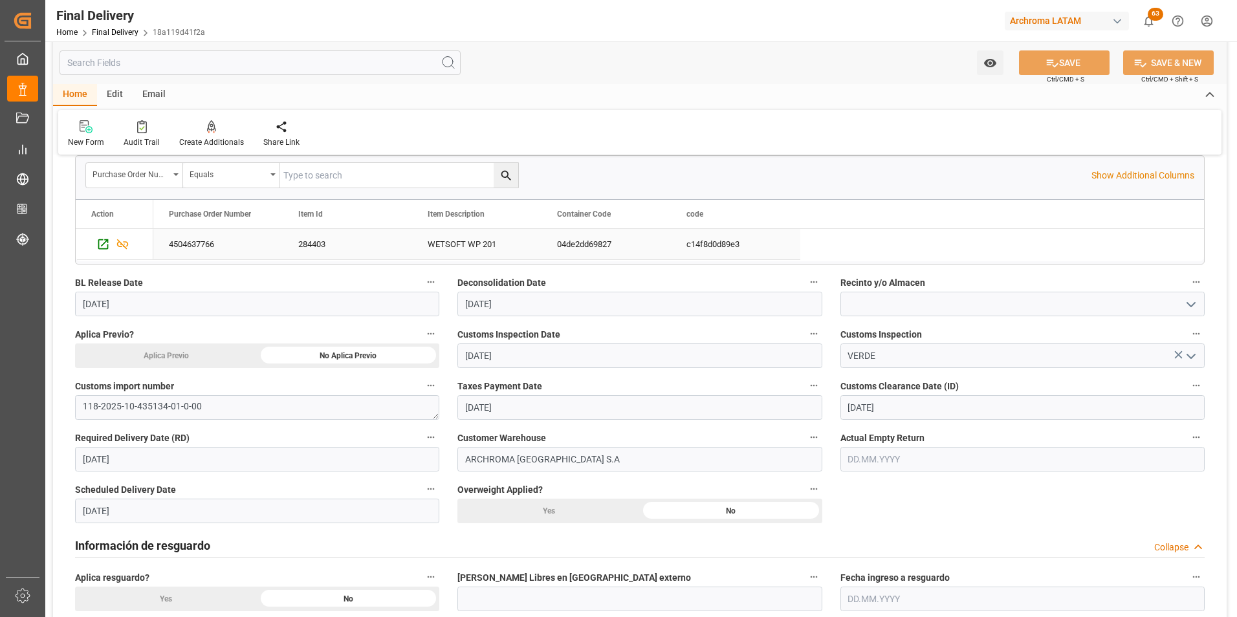
scroll to position [259, 0]
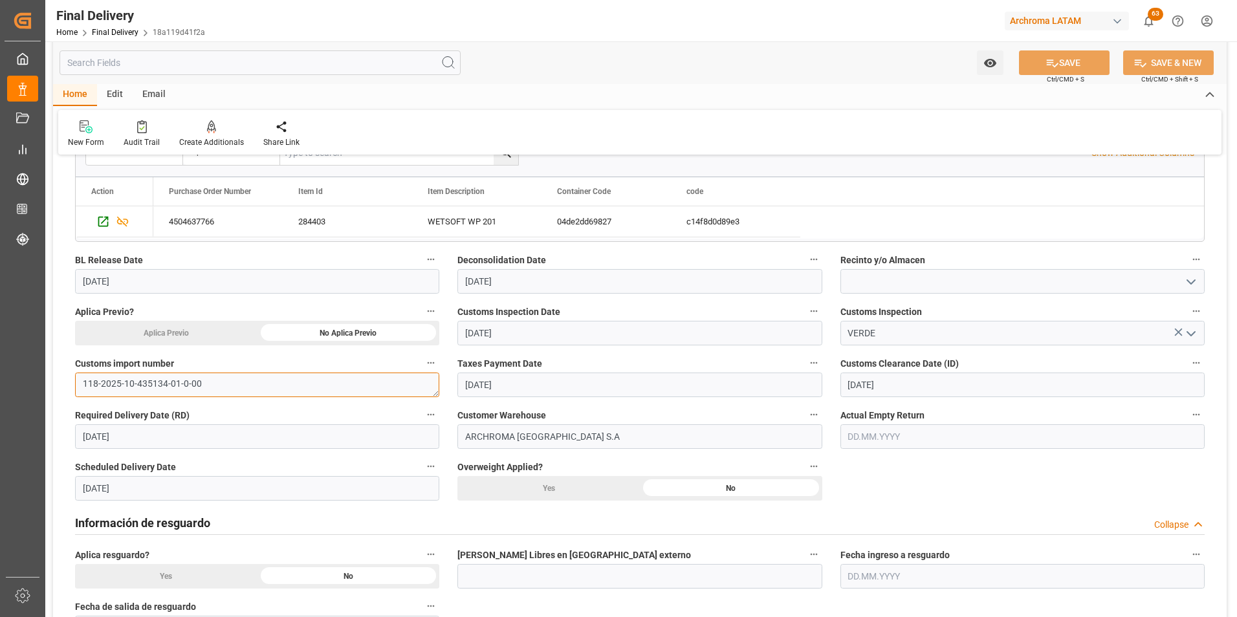
drag, startPoint x: 207, startPoint y: 386, endPoint x: 54, endPoint y: 381, distance: 152.8
paste textarea "235-2025-10-165980-01-9"
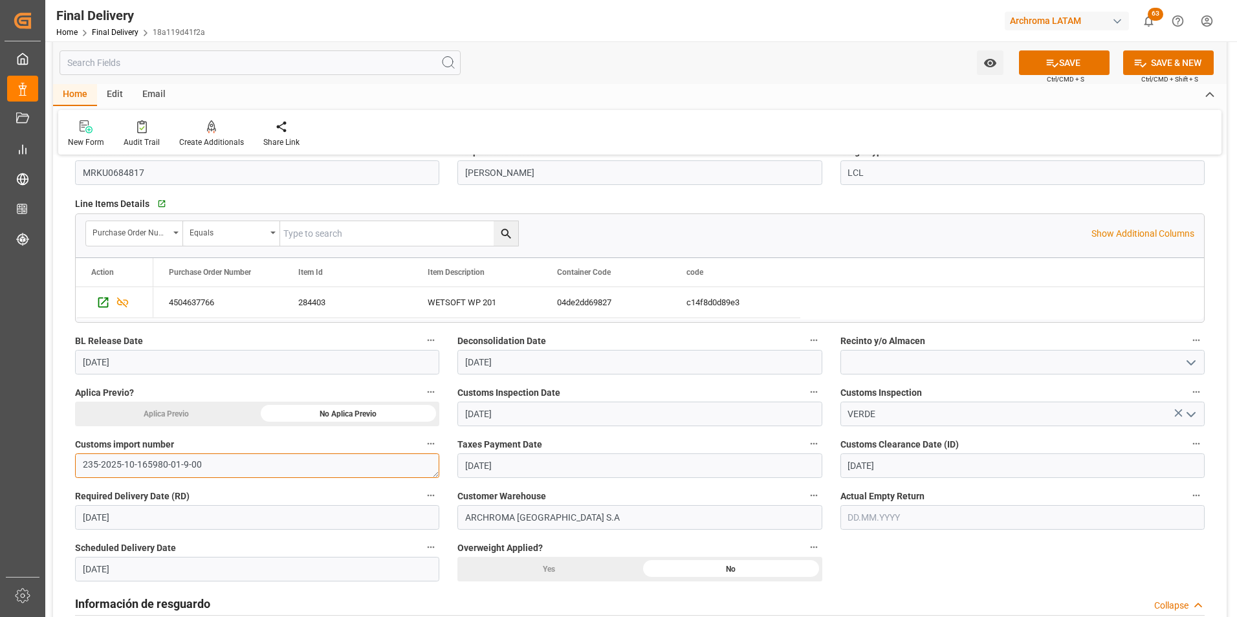
scroll to position [0, 0]
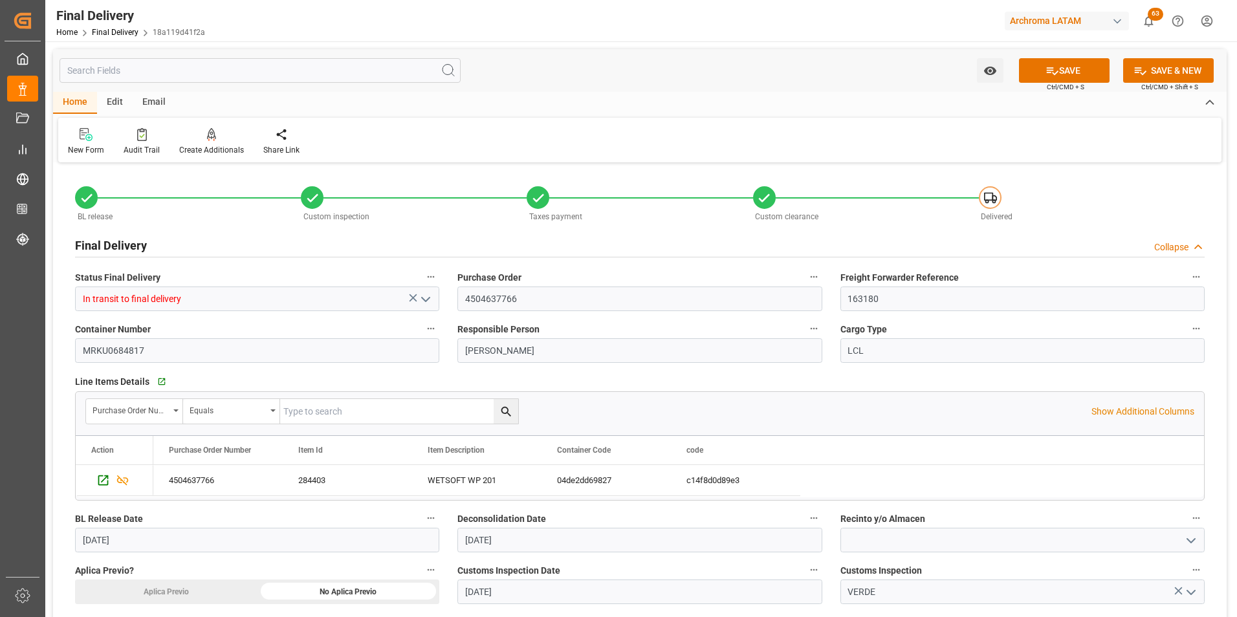
type textarea "235-2025-10-165980-01-9-00"
click at [109, 34] on link "Final Delivery" at bounding box center [115, 32] width 47 height 9
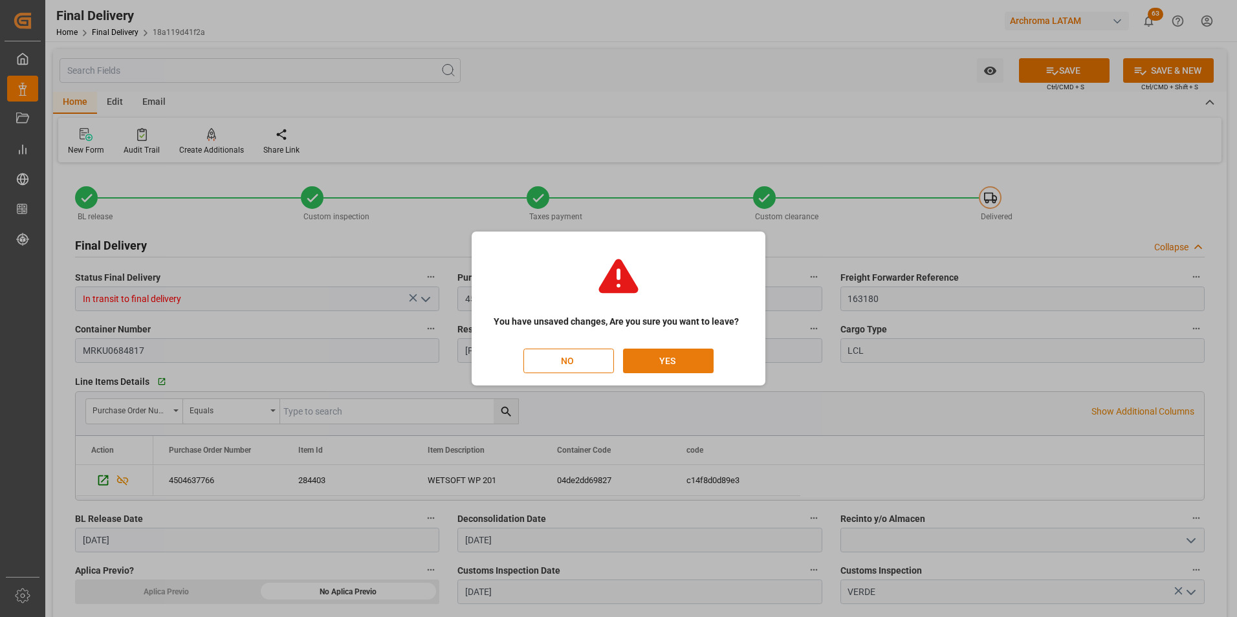
click at [657, 362] on button "YES" at bounding box center [668, 361] width 91 height 25
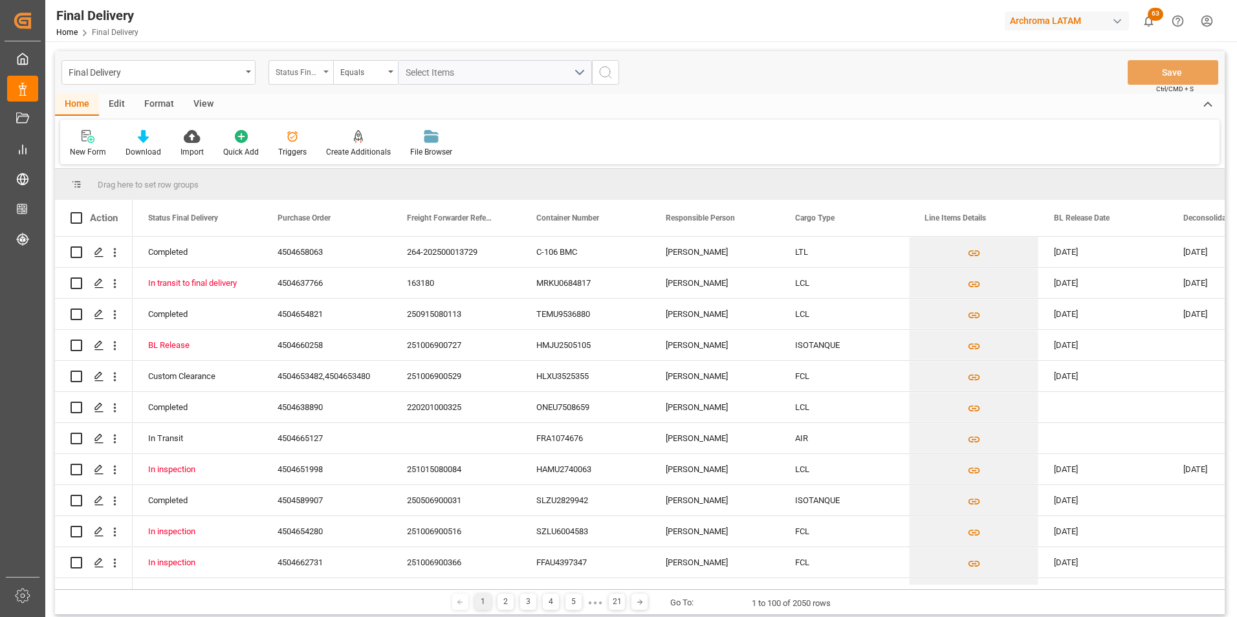
click at [315, 71] on div "Status Final Delivery" at bounding box center [298, 70] width 44 height 15
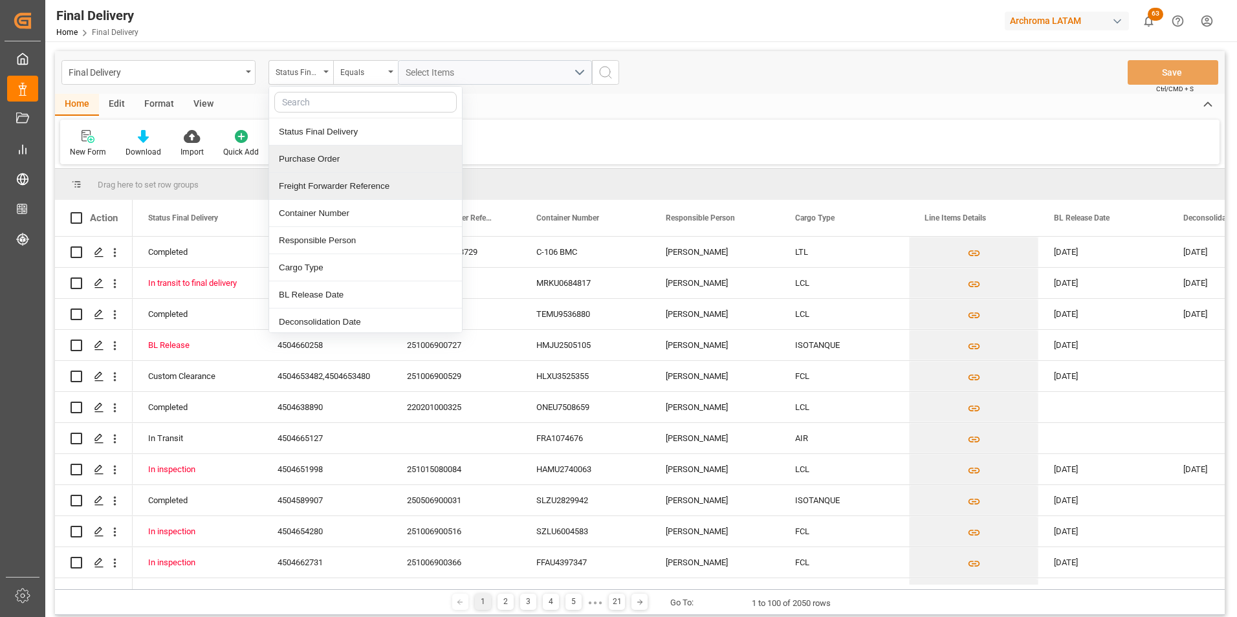
click at [321, 160] on div "Purchase Order" at bounding box center [365, 159] width 193 height 27
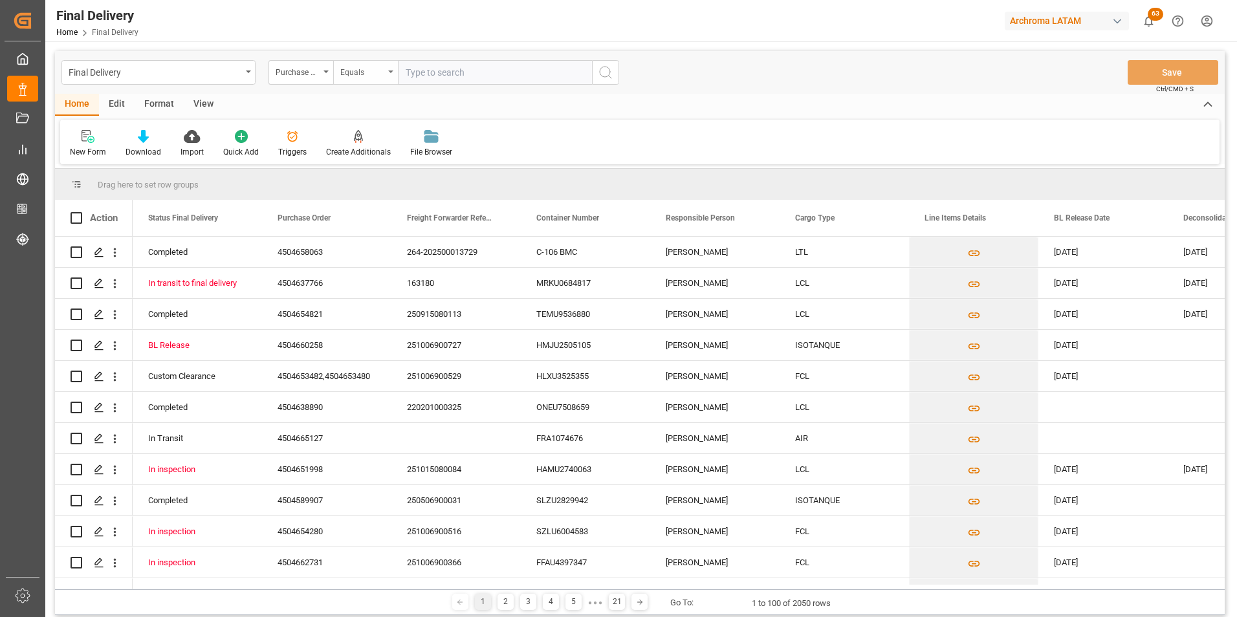
click at [343, 72] on div "Equals" at bounding box center [362, 70] width 44 height 15
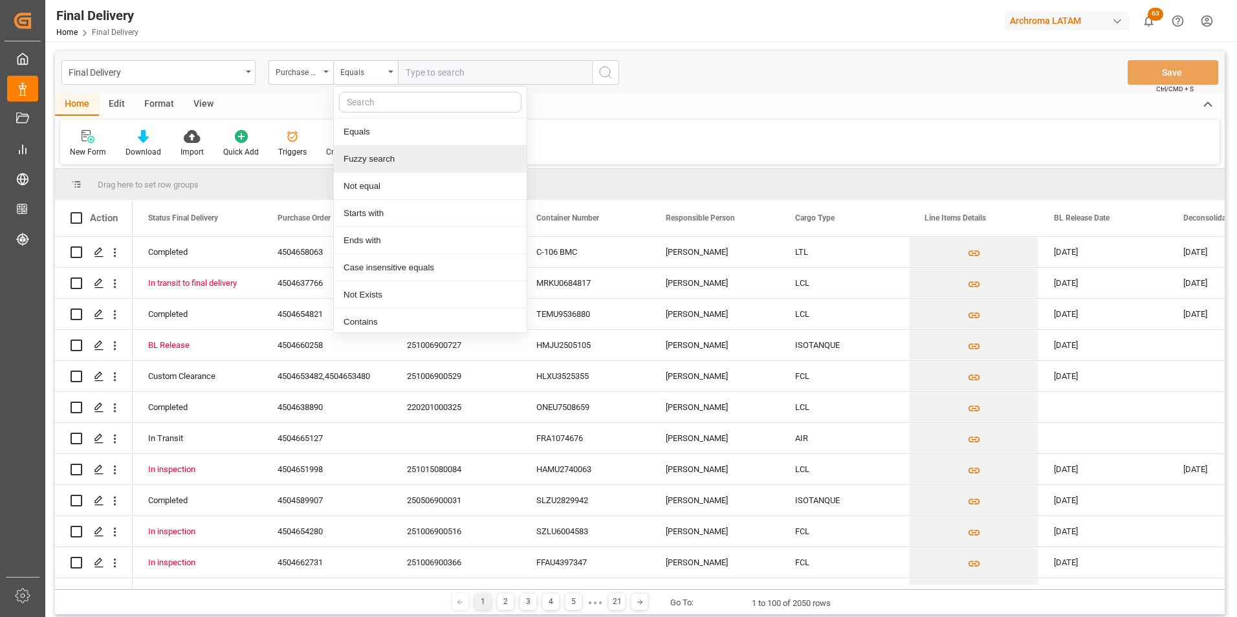
click at [366, 159] on div "Fuzzy search" at bounding box center [430, 159] width 193 height 27
paste input "4504665127"
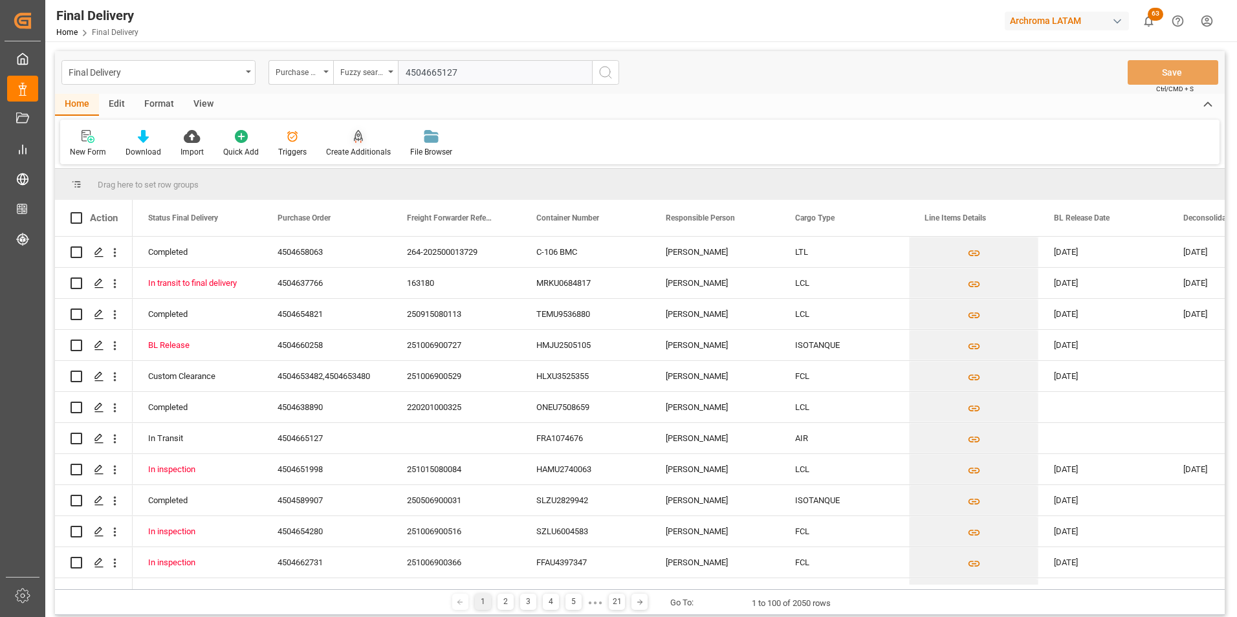
type input "4504665127"
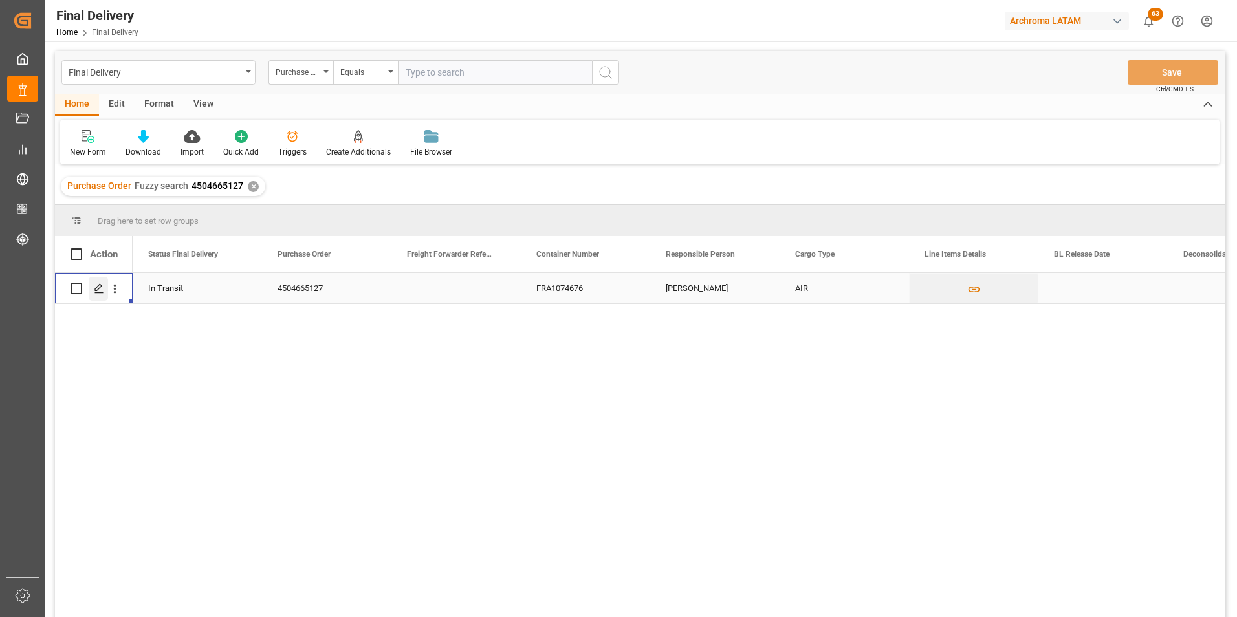
click at [97, 298] on div "Press SPACE to select this row." at bounding box center [98, 289] width 19 height 24
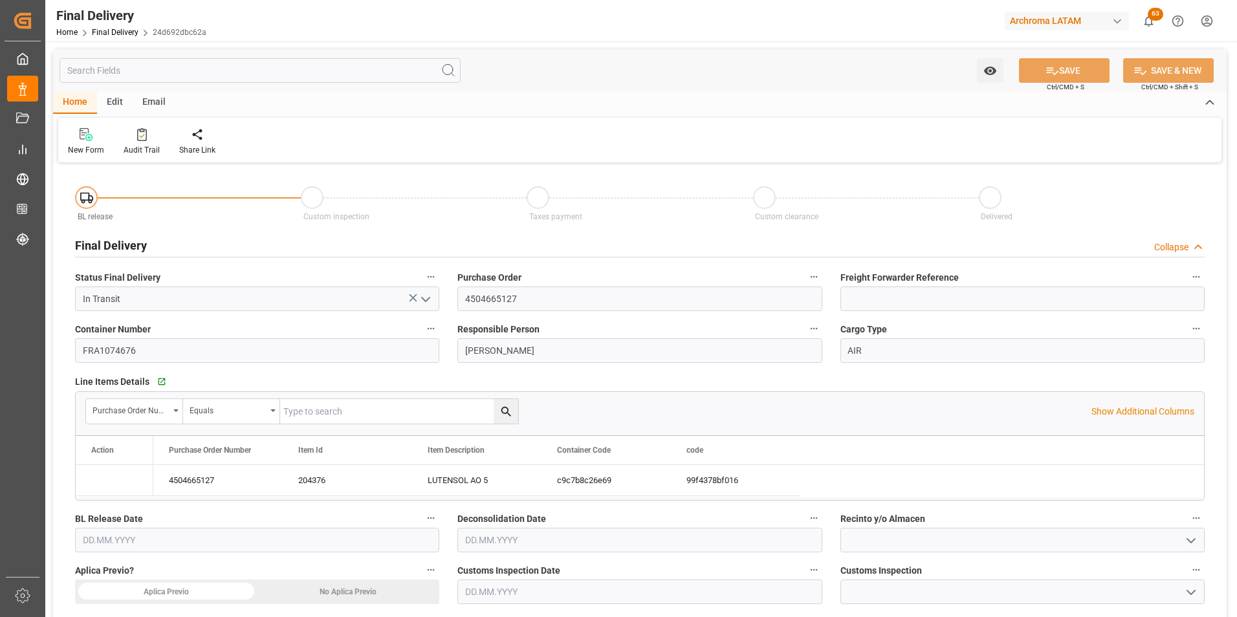
type input "[DATE]"
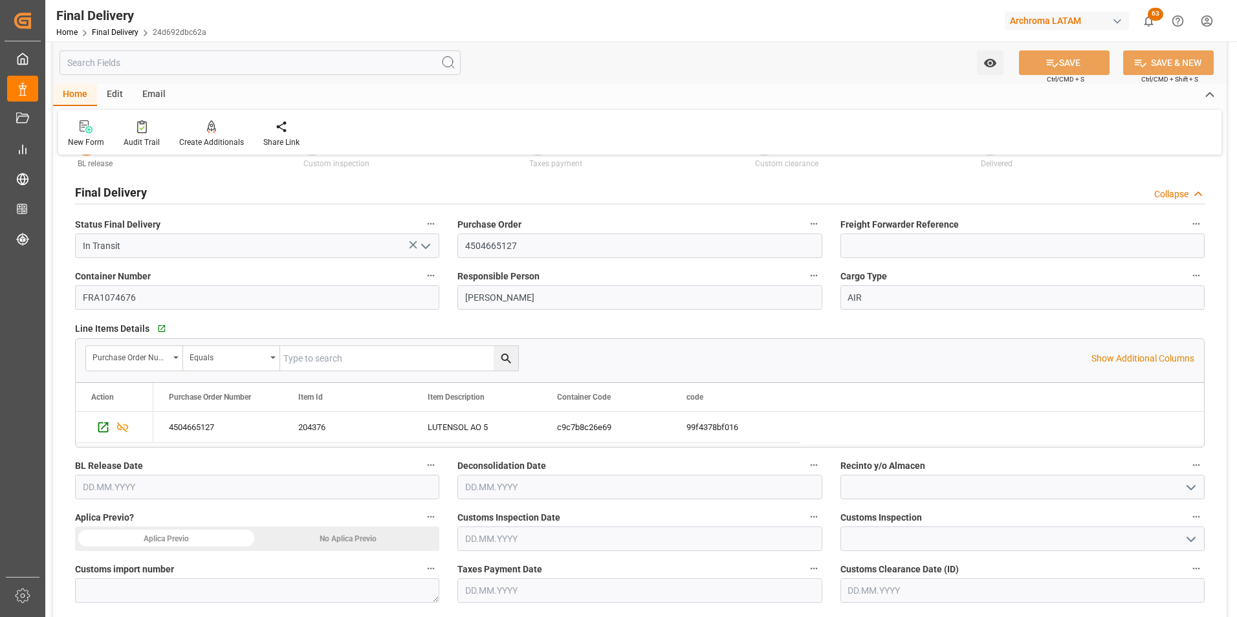
scroll to position [194, 0]
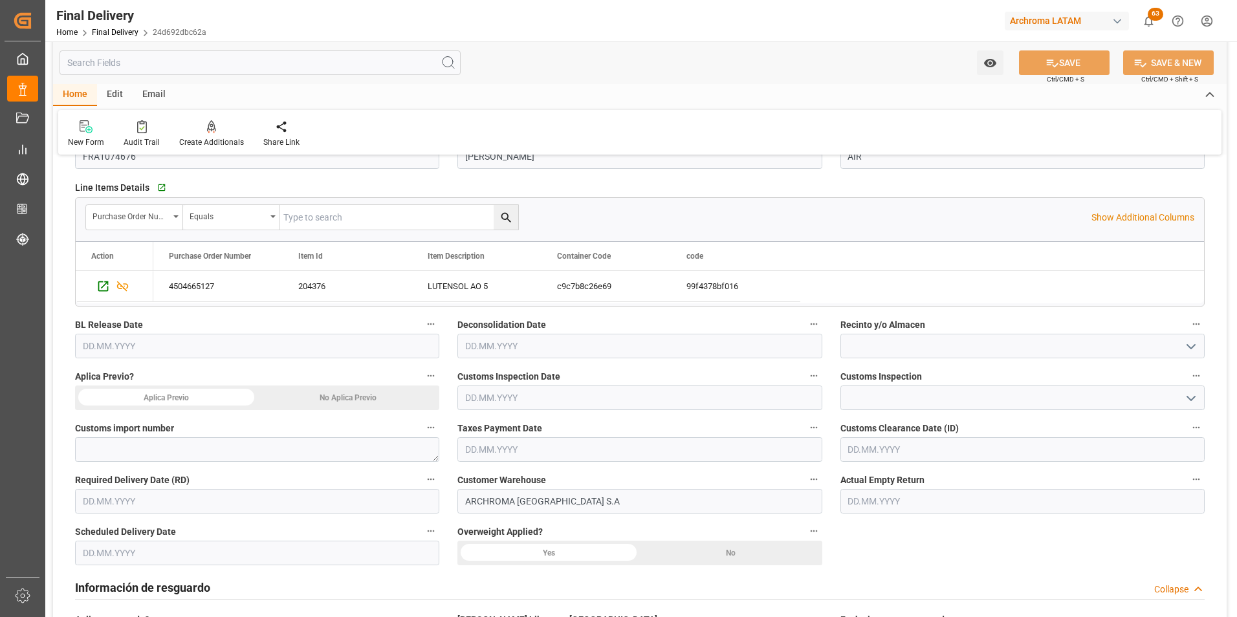
click at [592, 454] on input "text" at bounding box center [640, 450] width 364 height 25
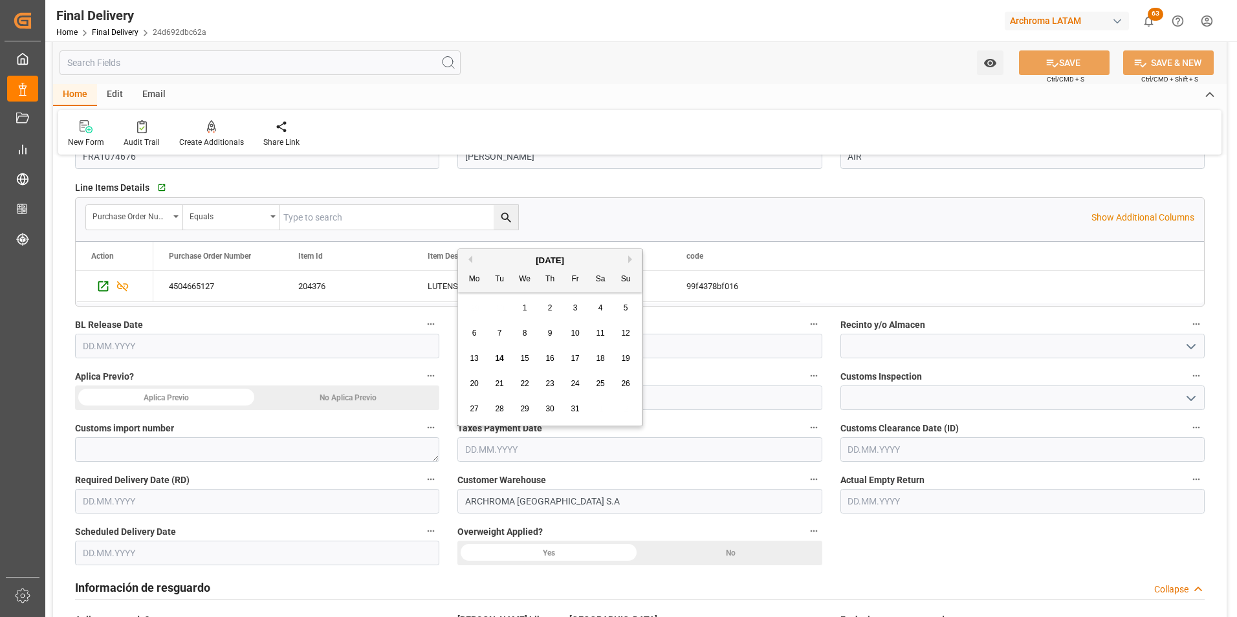
click at [579, 333] on span "10" at bounding box center [575, 333] width 8 height 9
type input "[DATE]"
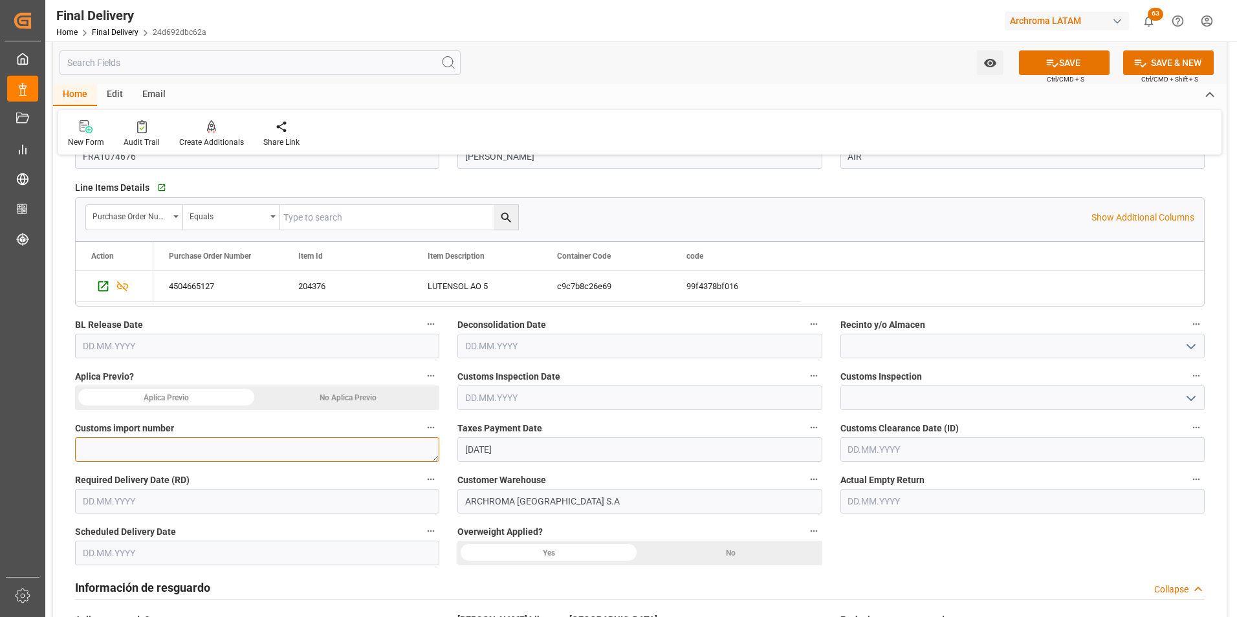
click at [139, 446] on textarea at bounding box center [257, 450] width 364 height 25
paste textarea "235-2025-10-165980-01-9-00"
type textarea "235-2025-10-165980-01-9-00"
click at [307, 399] on div "No Aplica Previo" at bounding box center [349, 398] width 183 height 25
click at [231, 351] on input "text" at bounding box center [257, 346] width 364 height 25
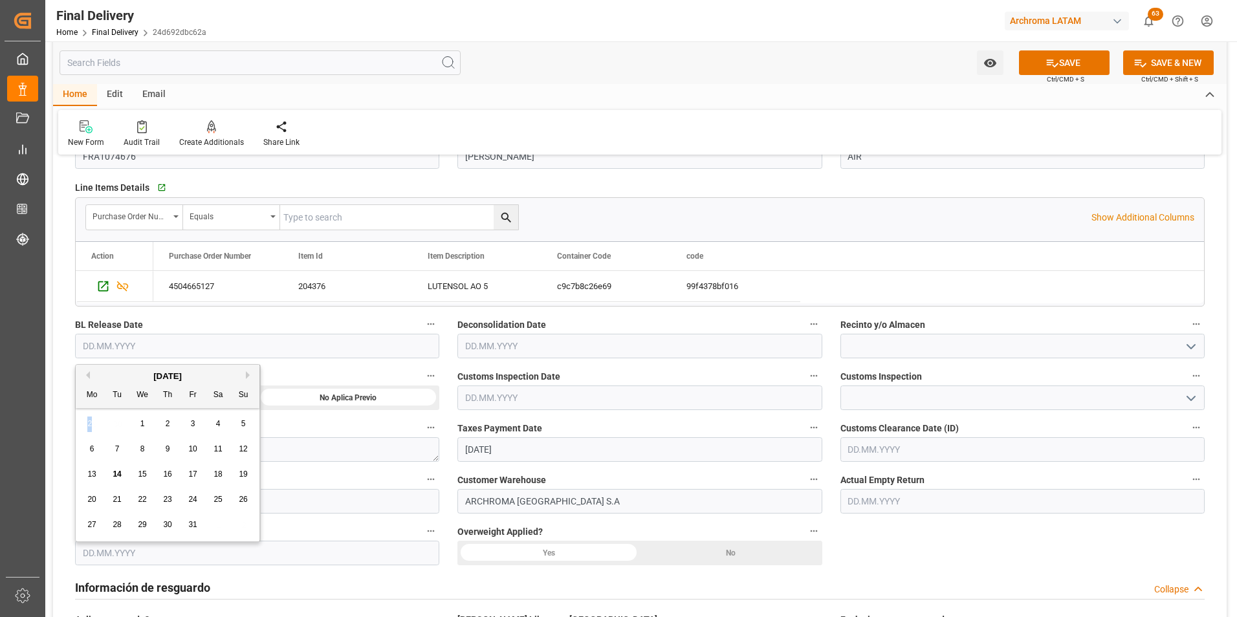
click at [90, 420] on div "29 30 1 2 3 4 5" at bounding box center [168, 424] width 177 height 25
drag, startPoint x: 90, startPoint y: 420, endPoint x: 192, endPoint y: 450, distance: 105.9
click at [192, 450] on span "10" at bounding box center [192, 449] width 8 height 9
type input "[DATE]"
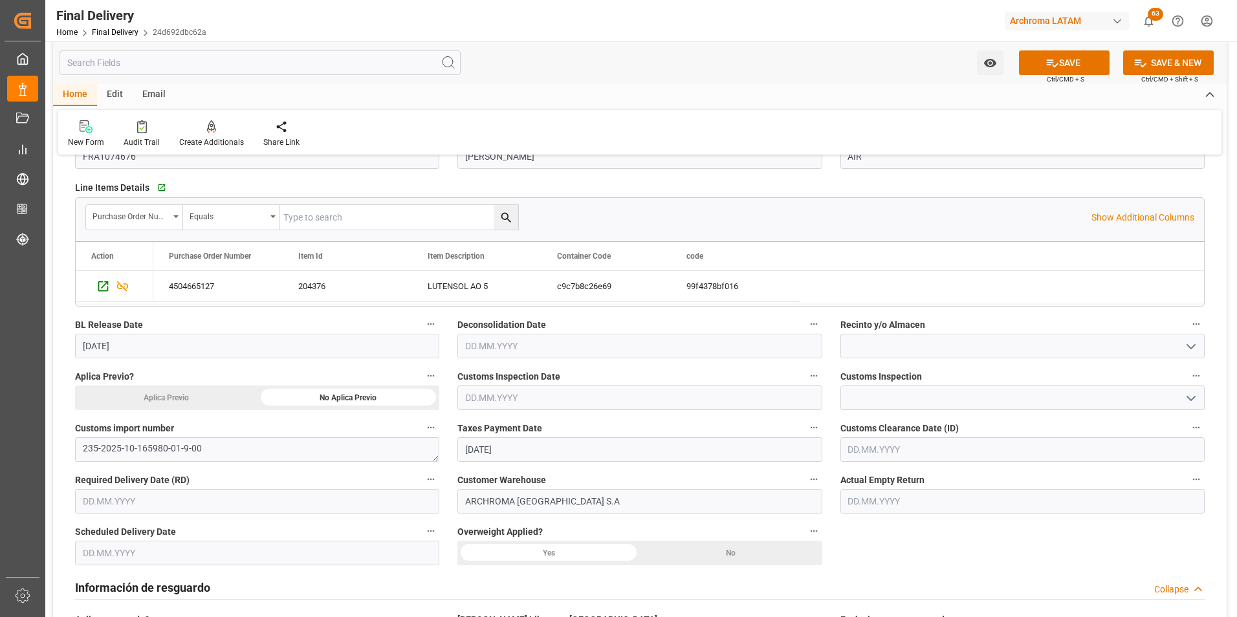
click at [156, 506] on input "text" at bounding box center [257, 501] width 364 height 25
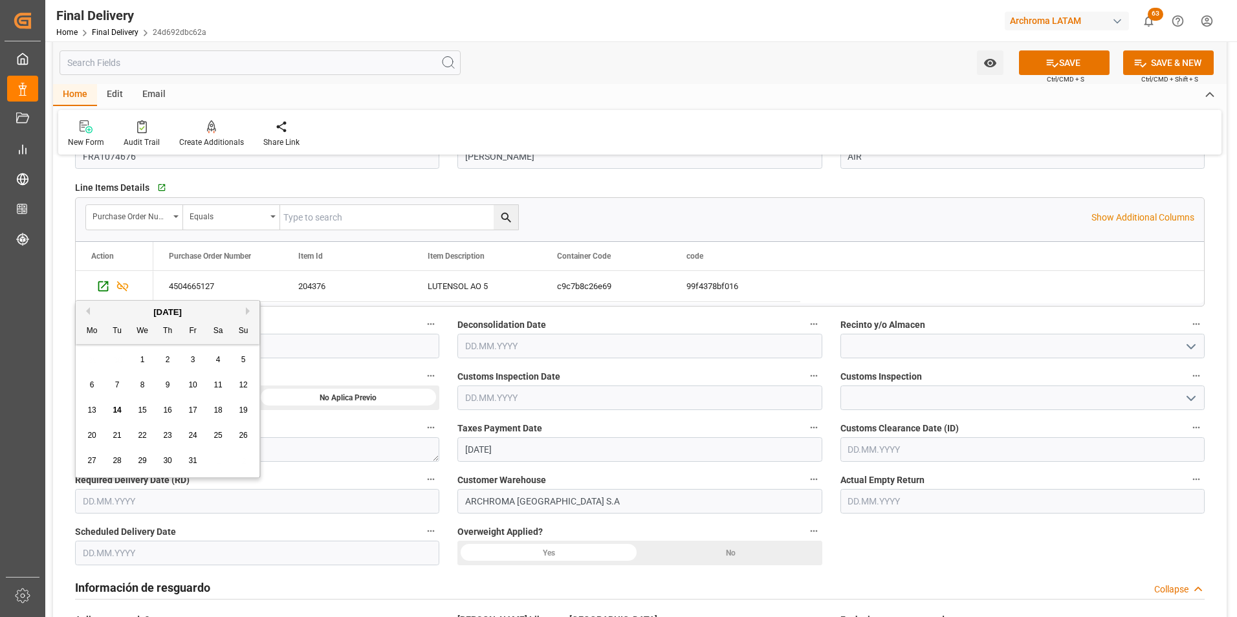
click at [87, 359] on div "29 30 1 2 3 4 5" at bounding box center [168, 360] width 177 height 25
click at [148, 409] on div "15" at bounding box center [143, 411] width 16 height 16
type input "[DATE]"
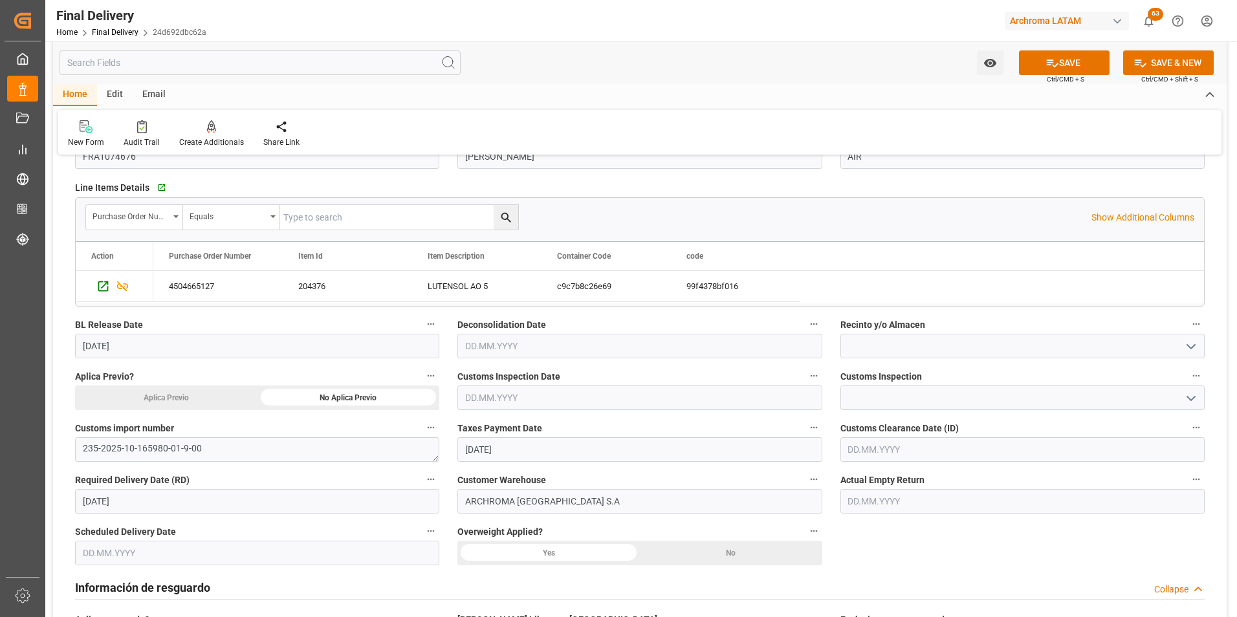
click at [117, 559] on input "text" at bounding box center [257, 553] width 364 height 25
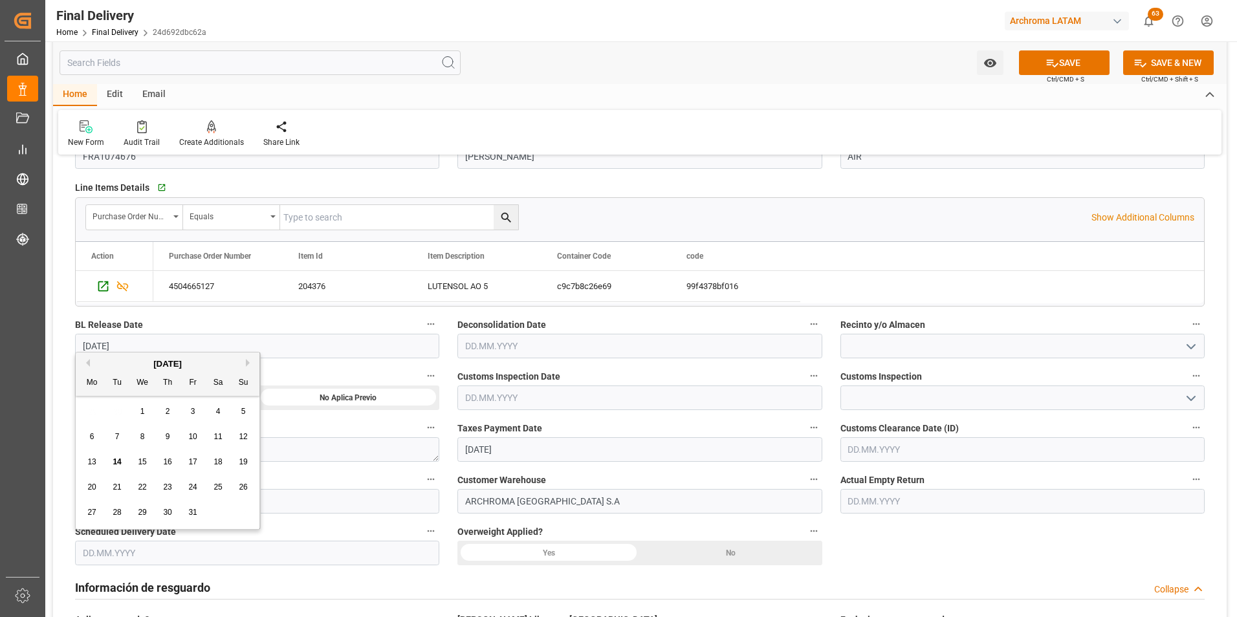
click at [89, 416] on div "29 30 1 2 3 4 5" at bounding box center [168, 411] width 177 height 25
click at [147, 462] on div "15" at bounding box center [143, 463] width 16 height 16
type input "[DATE]"
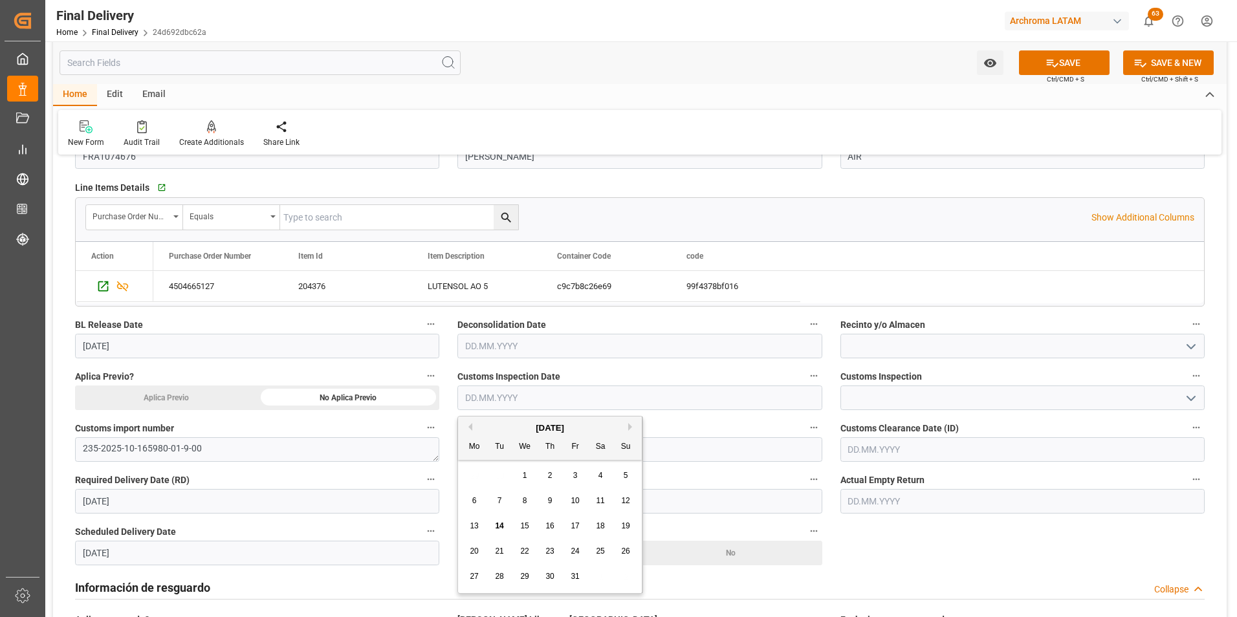
click at [513, 397] on input "text" at bounding box center [640, 398] width 364 height 25
click at [467, 477] on div "29 30 1 2 3 4 5" at bounding box center [550, 475] width 177 height 25
click at [575, 501] on span "10" at bounding box center [575, 500] width 8 height 9
type input "[DATE]"
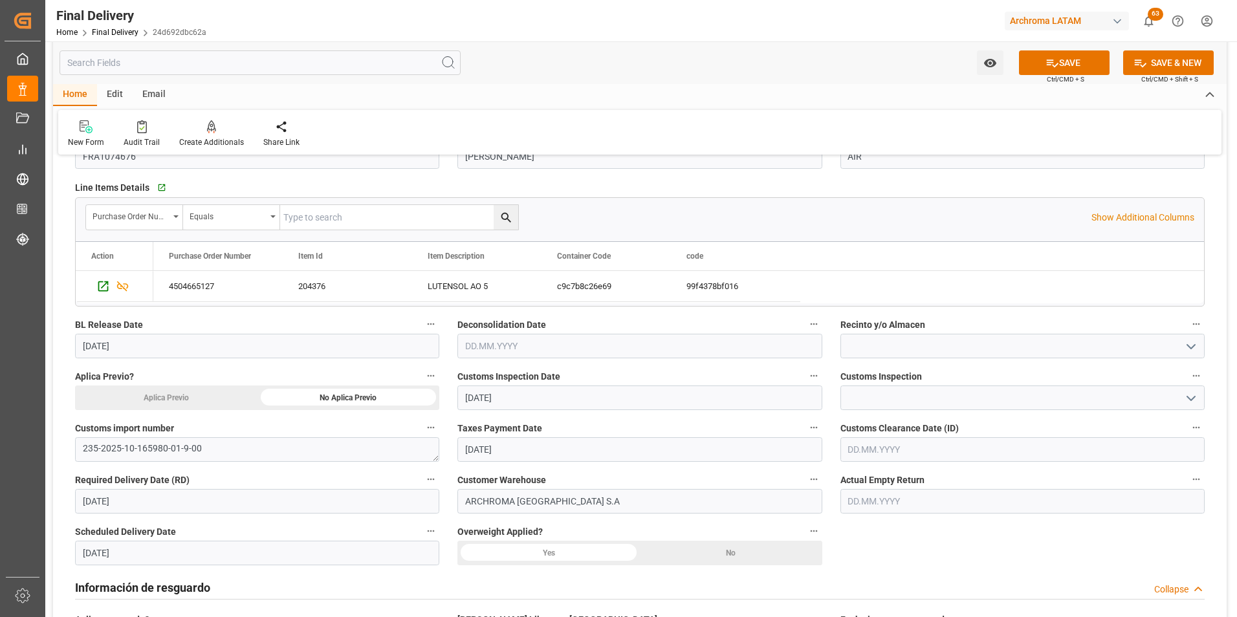
click at [862, 456] on input "text" at bounding box center [1023, 450] width 364 height 25
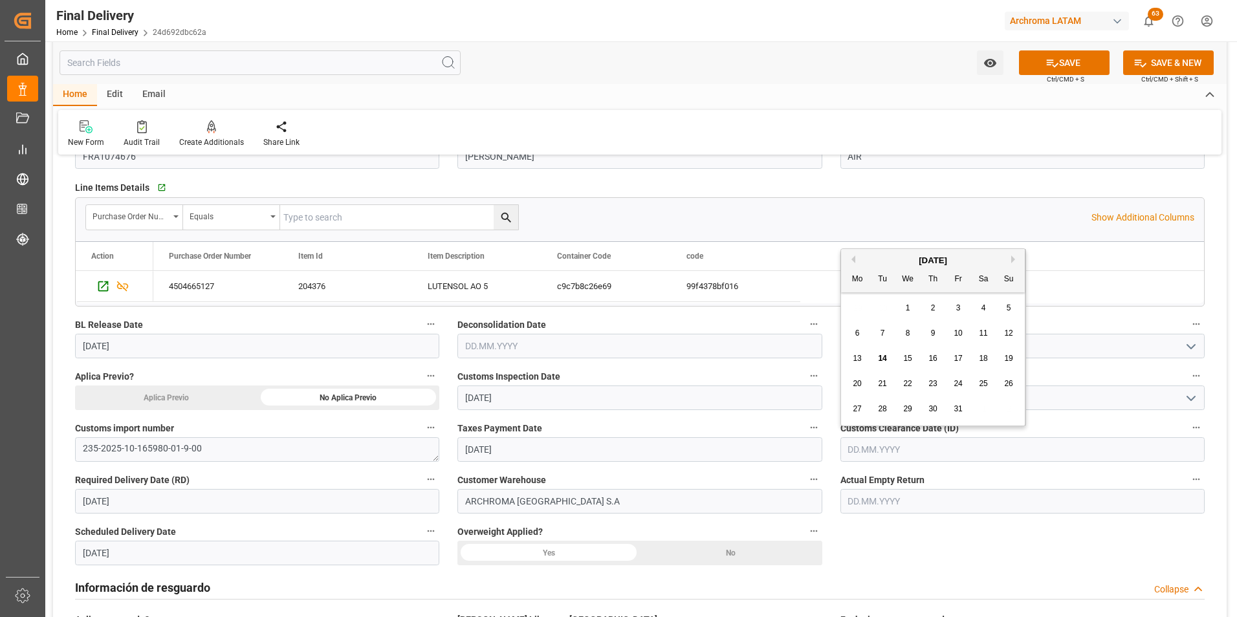
click at [953, 331] on div "10" at bounding box center [959, 334] width 16 height 16
type input "[DATE]"
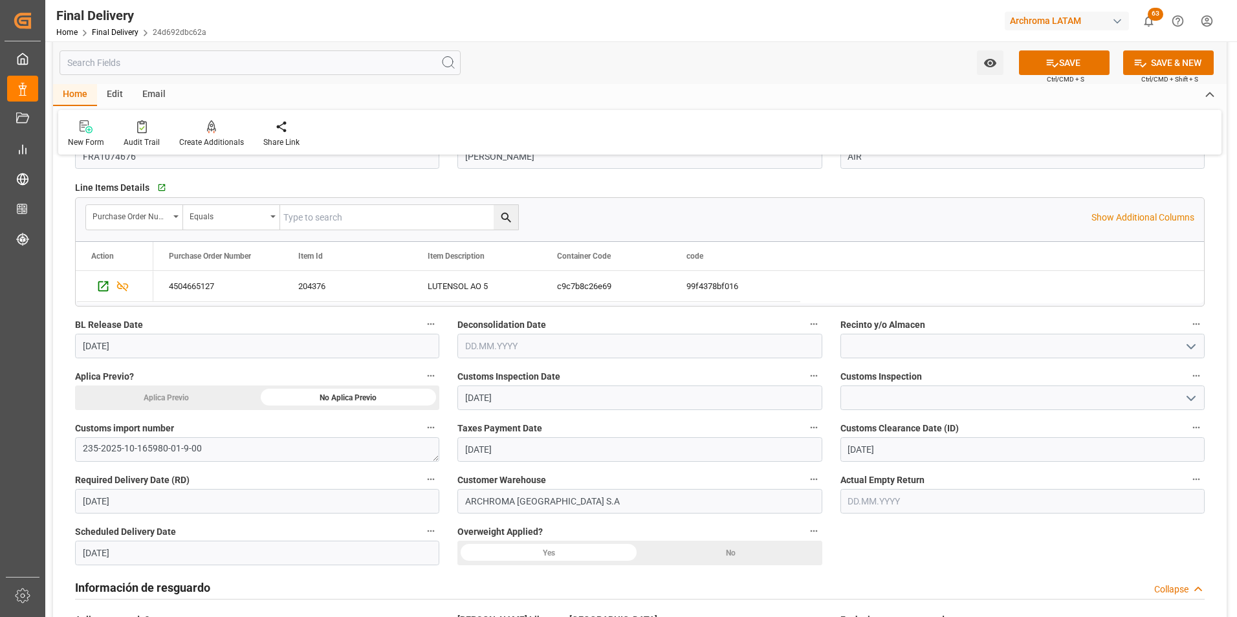
click at [899, 504] on input "text" at bounding box center [1023, 501] width 364 height 25
click at [888, 361] on div "29 30 1 2 3 4 5" at bounding box center [933, 360] width 177 height 25
click at [1188, 401] on icon "open menu" at bounding box center [1192, 399] width 16 height 16
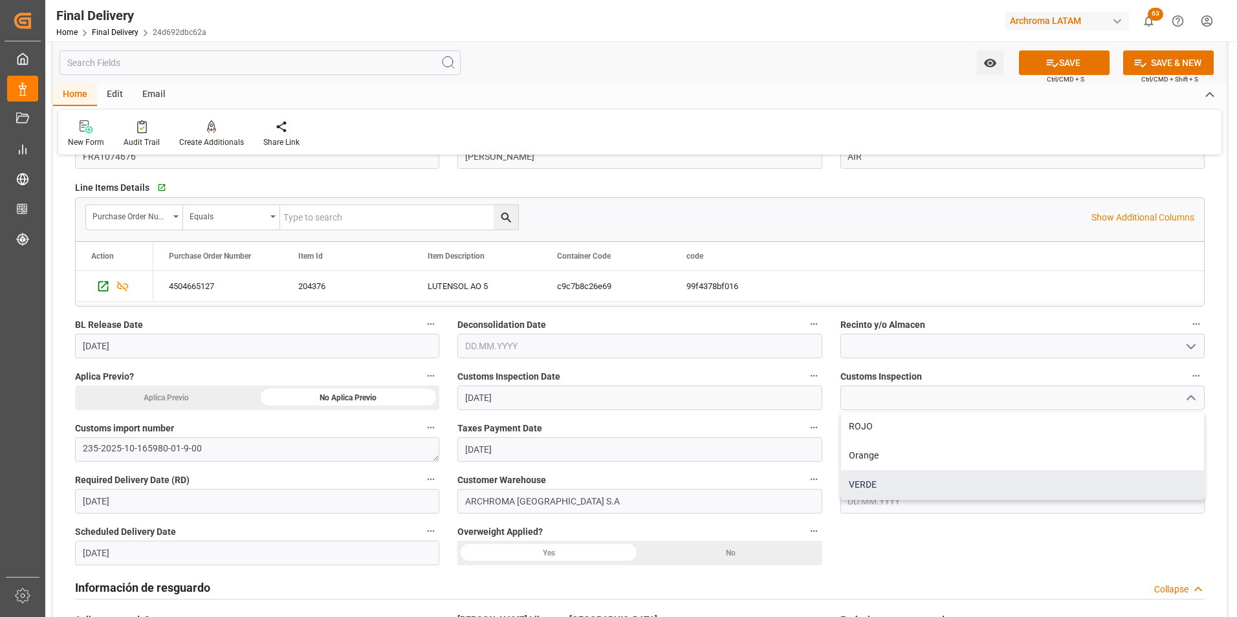
click at [886, 492] on div "VERDE" at bounding box center [1022, 485] width 363 height 29
type input "VERDE"
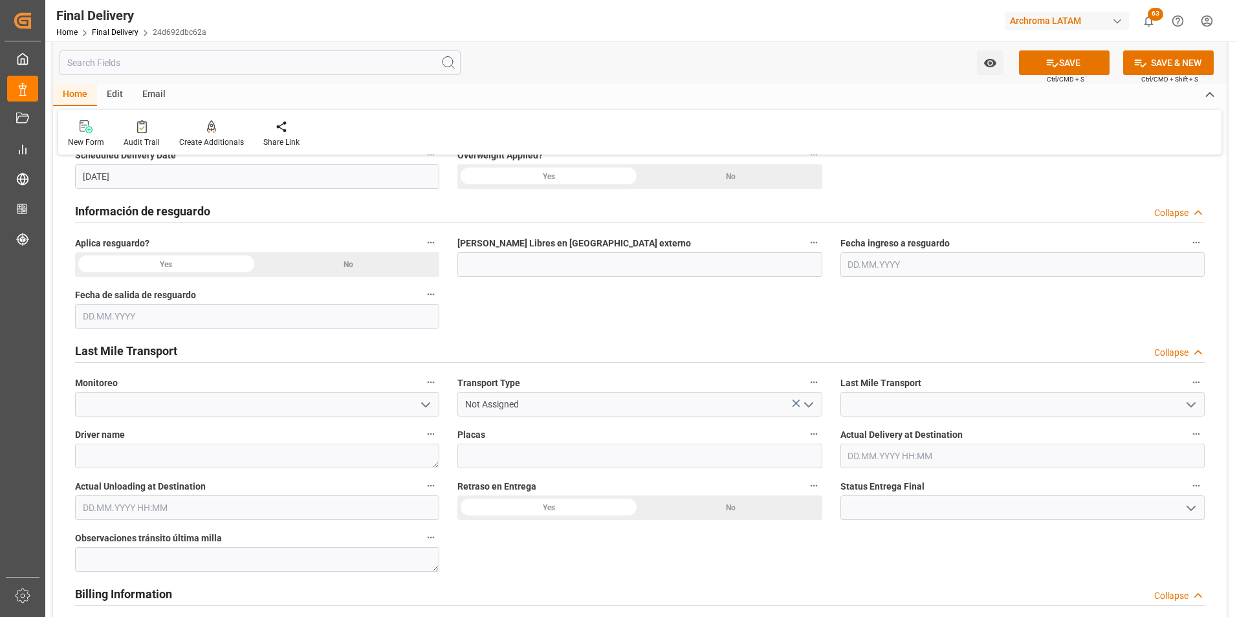
scroll to position [647, 0]
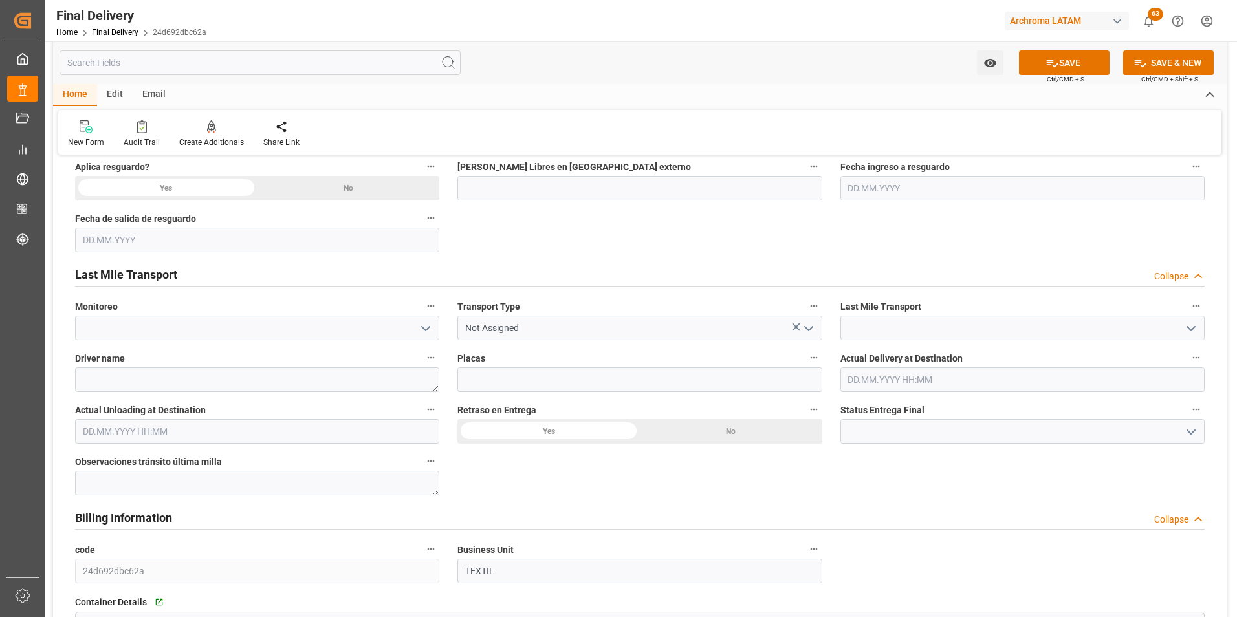
click at [806, 329] on icon "open menu" at bounding box center [809, 329] width 16 height 16
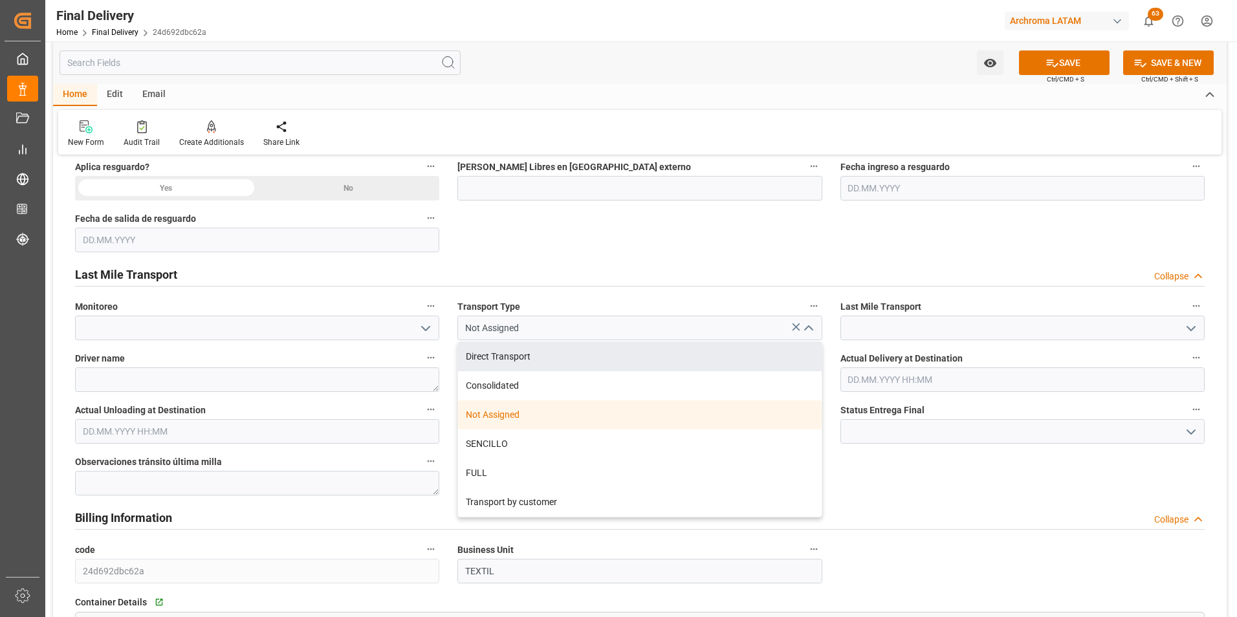
click at [709, 357] on div "Direct Transport" at bounding box center [639, 356] width 363 height 29
type input "Direct Transport"
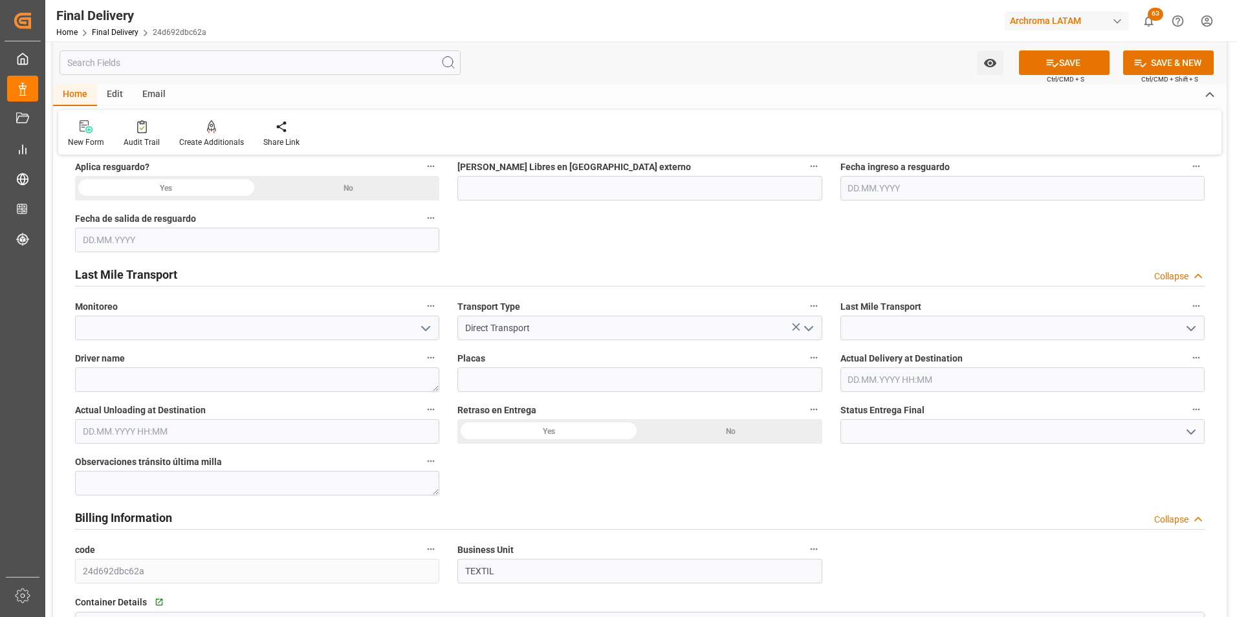
click at [1190, 332] on icon "open menu" at bounding box center [1192, 329] width 16 height 16
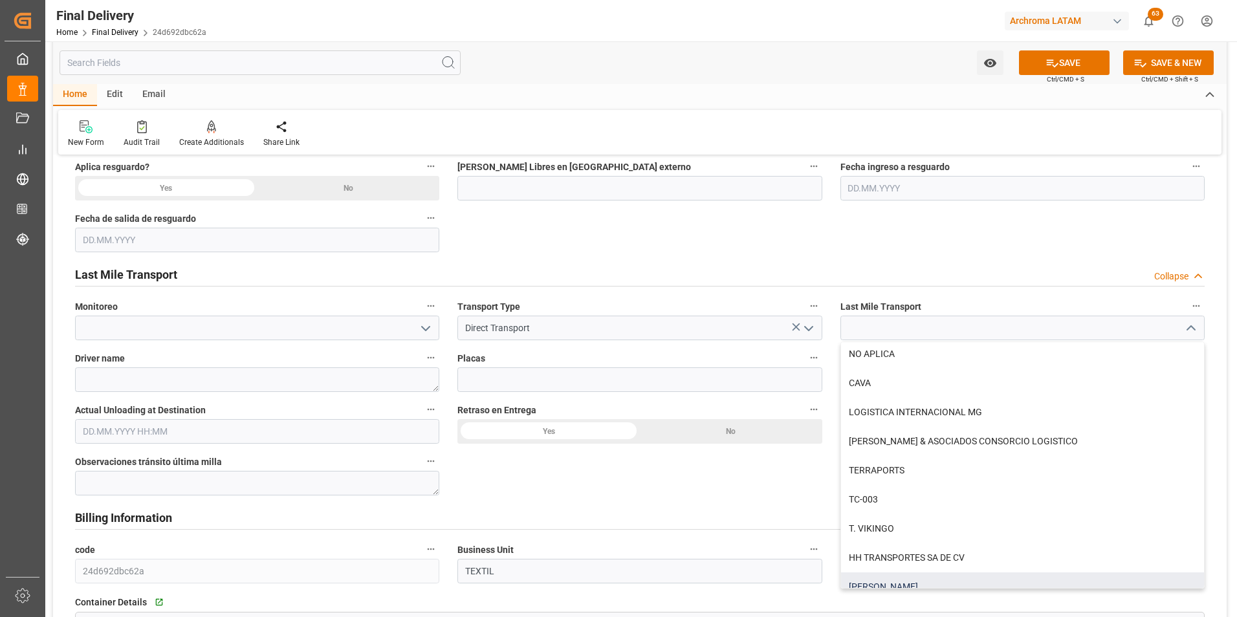
scroll to position [291, 0]
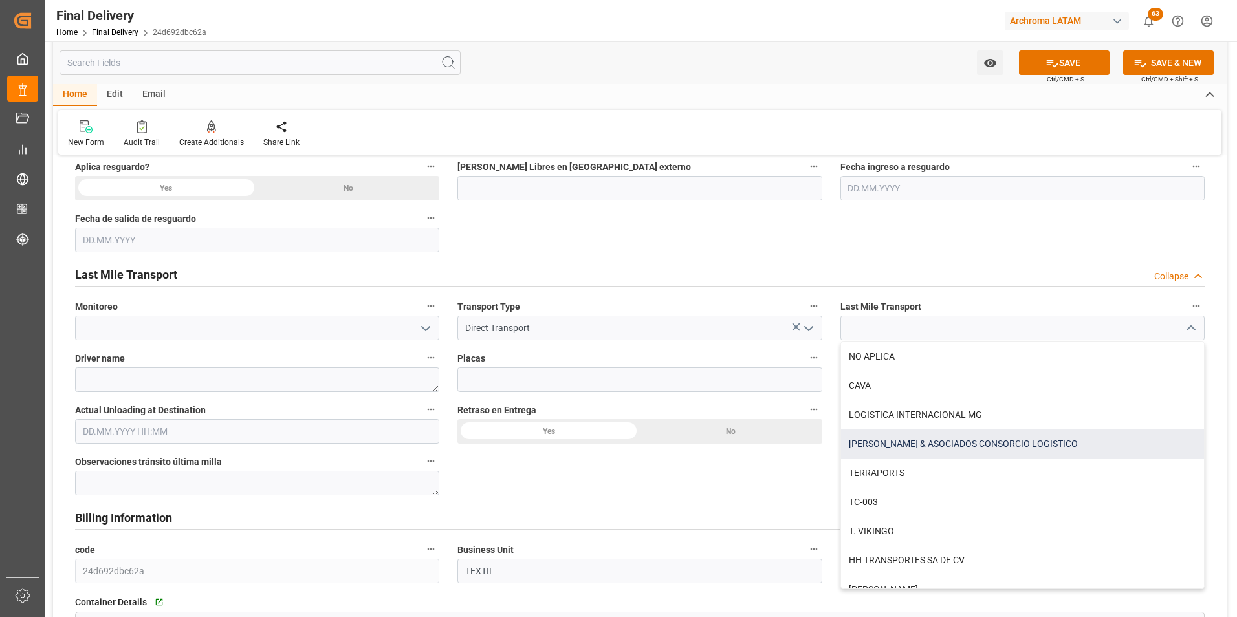
click at [922, 455] on div "[PERSON_NAME] & ASOCIADOS CONSORCIO LOGISTICO" at bounding box center [1022, 444] width 363 height 29
type input "[PERSON_NAME] & ASOCIADOS CONSORCIO LOGISTICO"
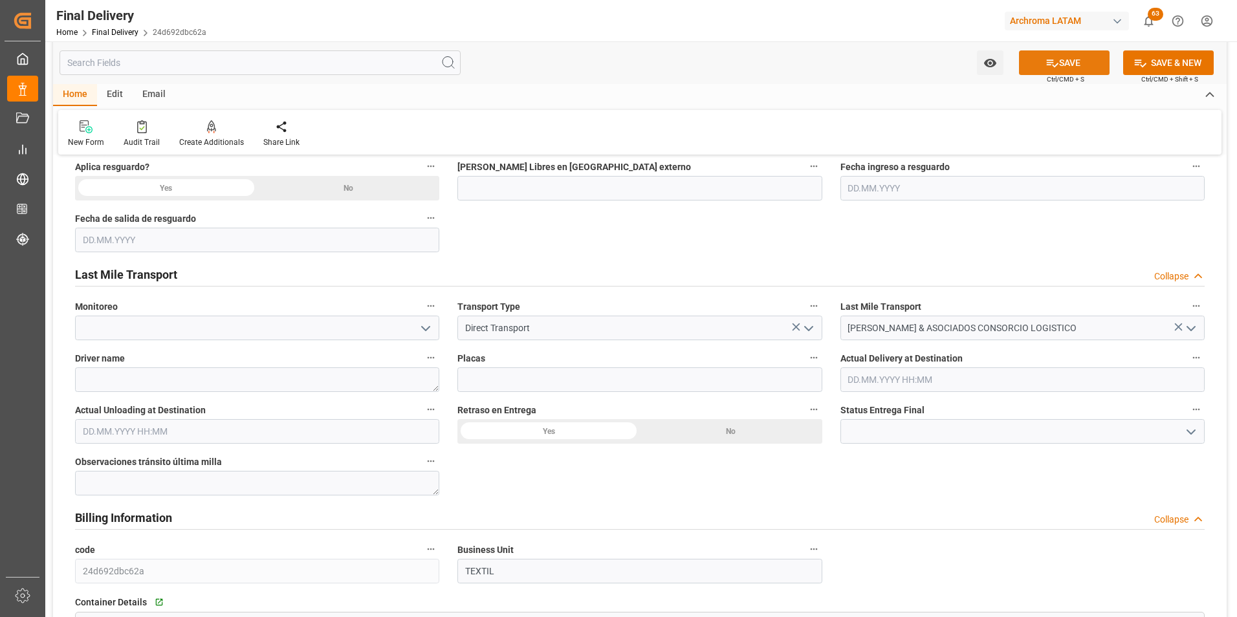
click at [1065, 69] on button "SAVE" at bounding box center [1064, 62] width 91 height 25
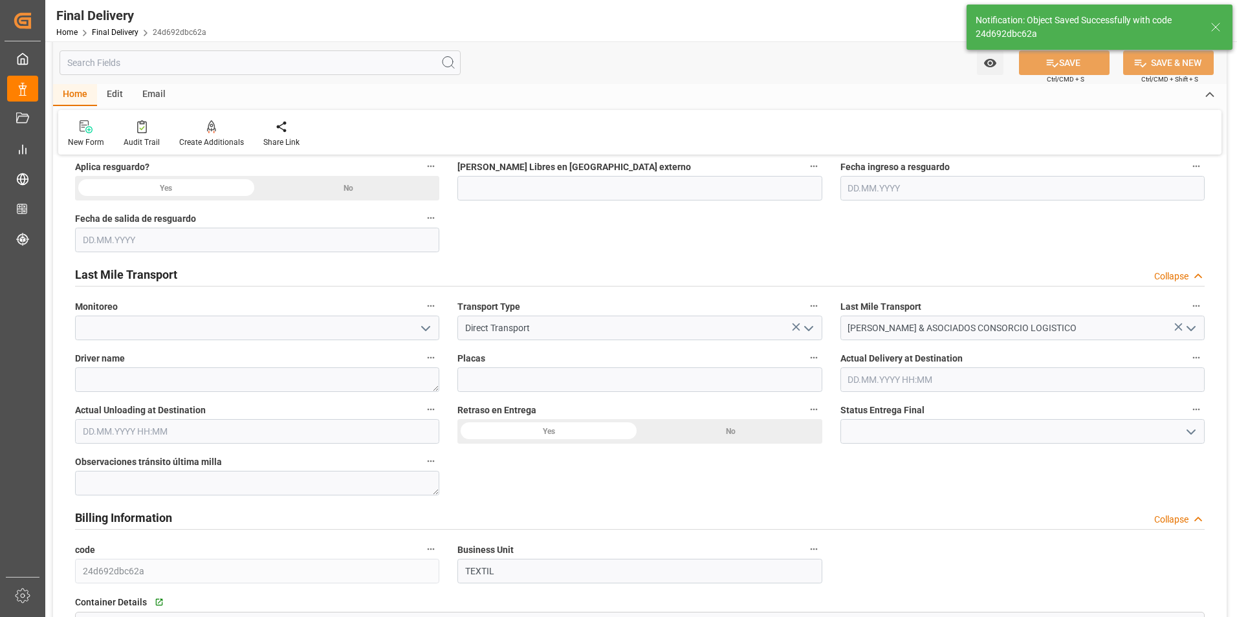
type input "In transit to final delivery"
type input "-3"
